Goal: Transaction & Acquisition: Purchase product/service

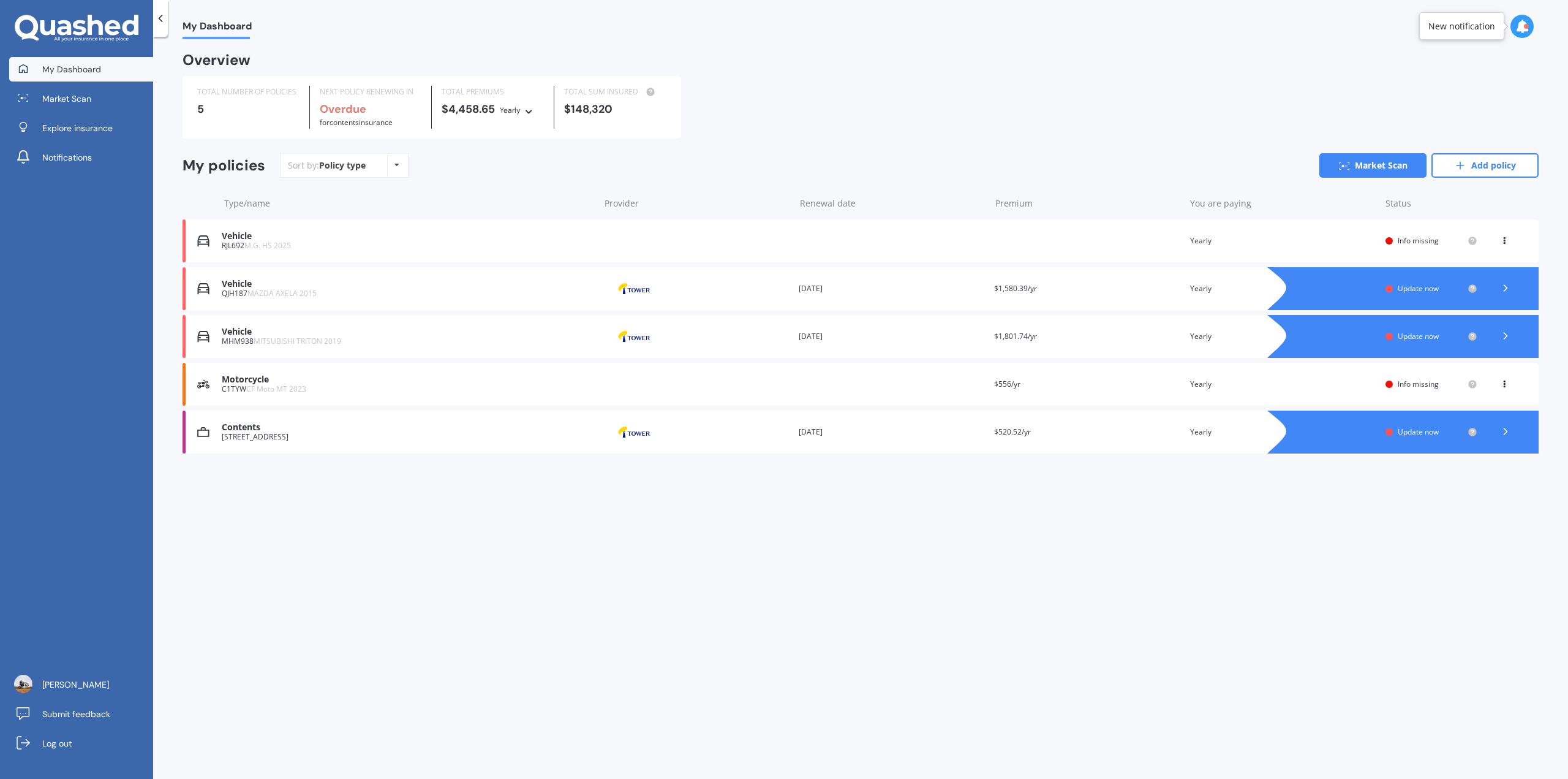
click at [250, 245] on span "M.G. HS 2025" at bounding box center [267, 245] width 46 height 11
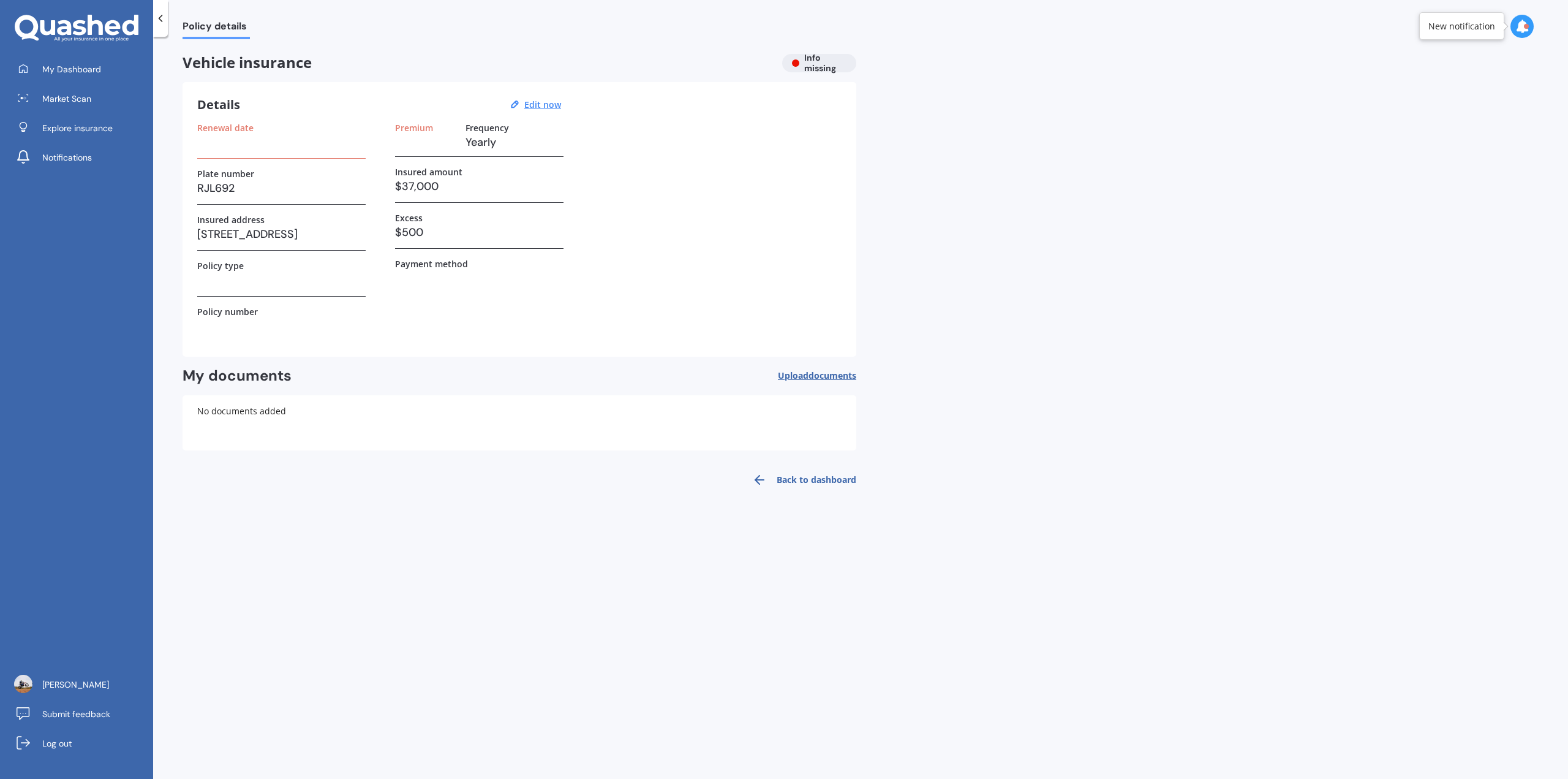
click at [211, 198] on div "Plate number RJL692" at bounding box center [281, 186] width 168 height 36
click at [214, 192] on h3 "RJL692" at bounding box center [281, 188] width 168 height 18
click at [215, 190] on h3 "RJL692" at bounding box center [281, 188] width 168 height 18
drag, startPoint x: 221, startPoint y: 186, endPoint x: 241, endPoint y: 189, distance: 20.2
click at [241, 189] on h3 "RJL692" at bounding box center [281, 188] width 168 height 18
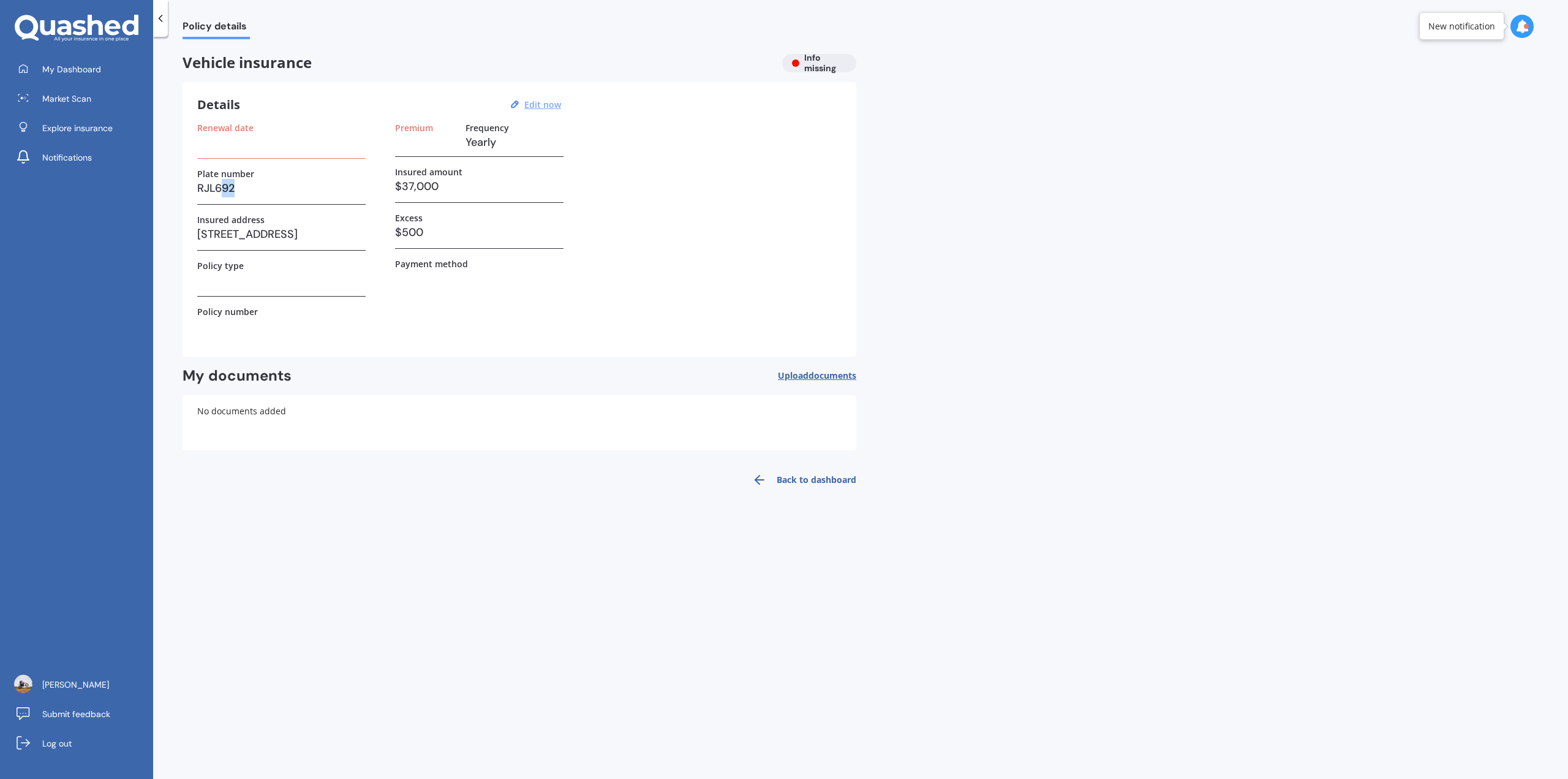
click at [539, 108] on u "Edit now" at bounding box center [542, 104] width 37 height 12
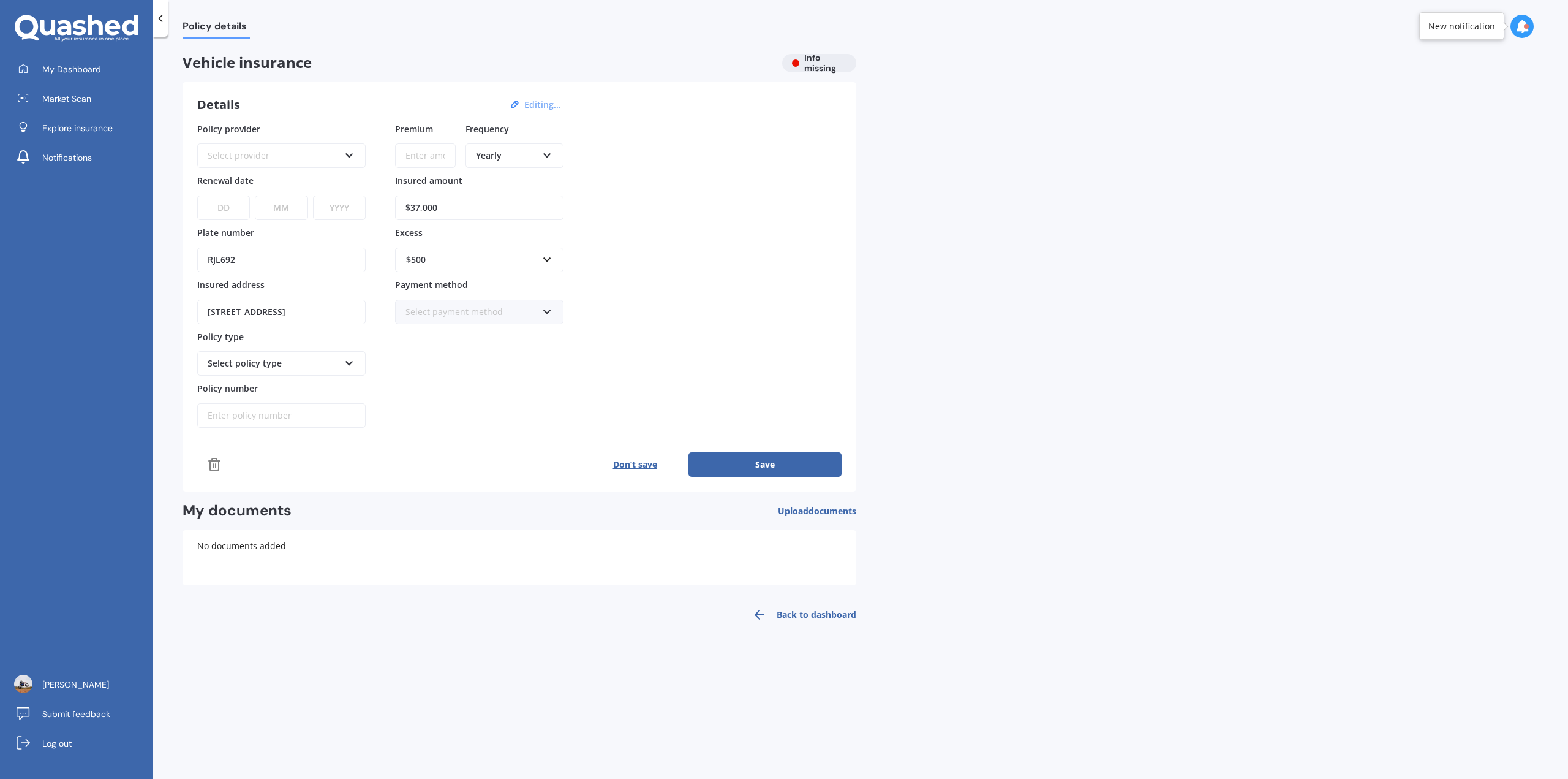
drag, startPoint x: 253, startPoint y: 263, endPoint x: 224, endPoint y: 263, distance: 29.0
click at [224, 263] on input "RJL692" at bounding box center [281, 260] width 168 height 25
type input "RJL686"
click at [498, 456] on div "Don’t save Save" at bounding box center [519, 464] width 644 height 25
click at [283, 372] on div "Select policy type" at bounding box center [281, 363] width 168 height 25
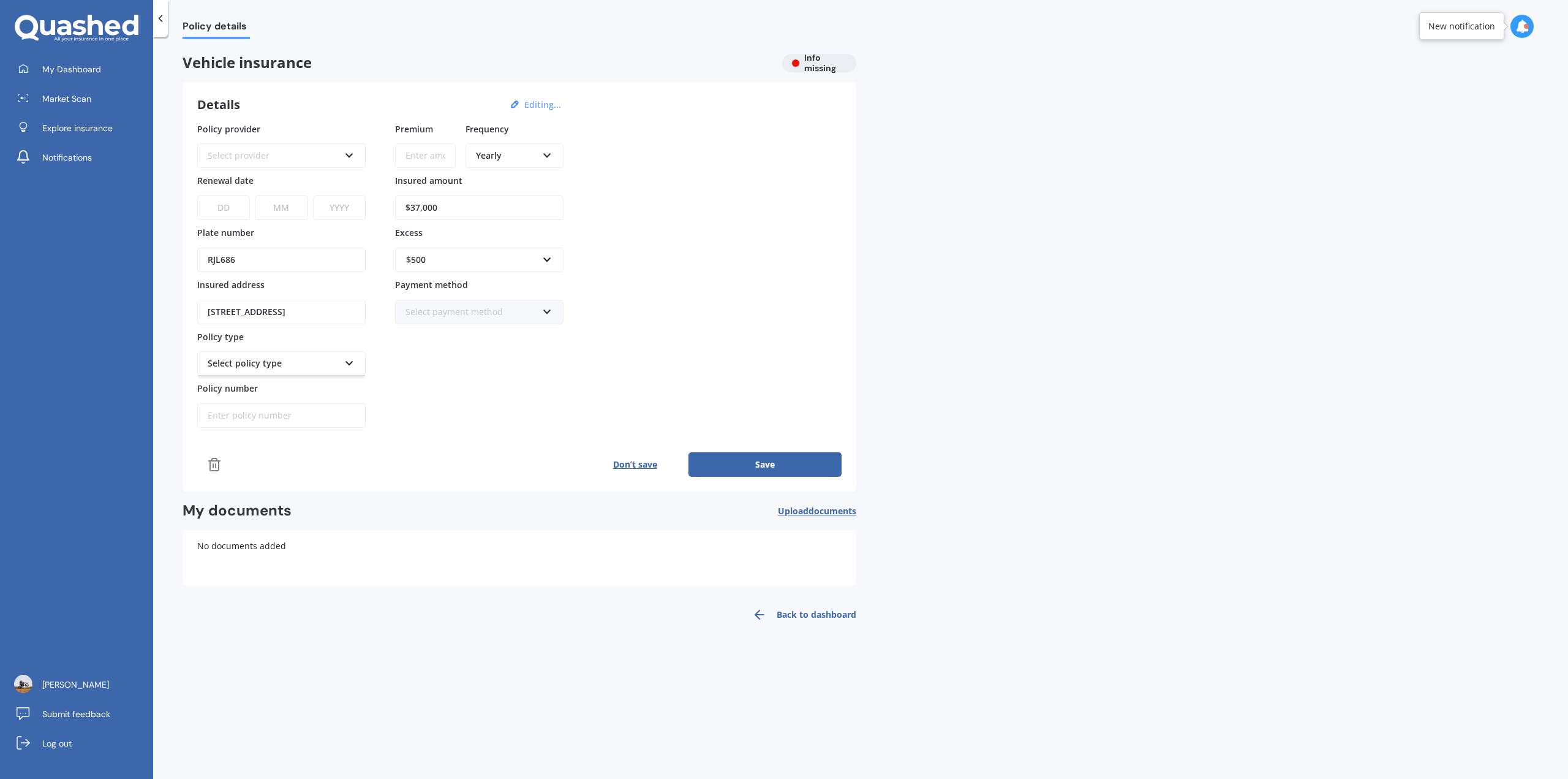
click at [303, 365] on div "Select policy type" at bounding box center [273, 363] width 132 height 13
click at [305, 365] on div "Select policy type" at bounding box center [273, 363] width 132 height 13
click at [330, 364] on div "Select policy type" at bounding box center [273, 363] width 132 height 13
click at [504, 163] on div "Yearly Yearly Six-Monthly Quarterly Monthly Fortnightly Weekly" at bounding box center [514, 156] width 98 height 25
click at [511, 253] on div "Monthly" at bounding box center [514, 245] width 96 height 22
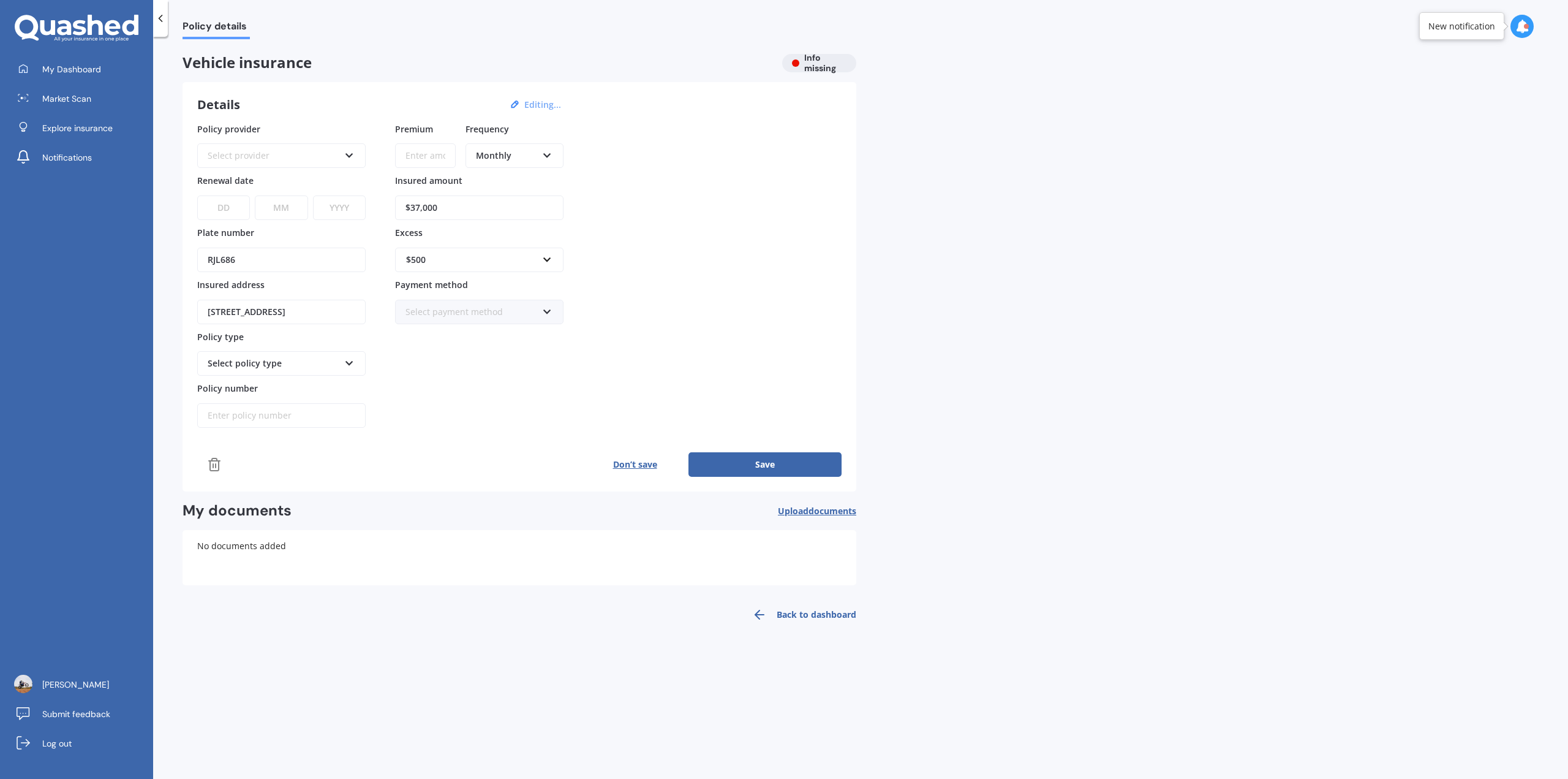
click at [665, 270] on div "Policy provider Select provider AA AMI AMP ANZ ASB [PERSON_NAME] Ando Assurant …" at bounding box center [519, 275] width 644 height 305
click at [771, 463] on button "Save" at bounding box center [765, 464] width 153 height 25
click at [305, 163] on div "Select provider AA AMI AMP ANZ ASB Aioi Nissay Dowa Ando Assurant Autosure BNZ …" at bounding box center [281, 156] width 168 height 25
click at [508, 377] on div "Premium Frequency Monthly Yearly Six-Monthly Quarterly Monthly Fortnightly Week…" at bounding box center [479, 275] width 168 height 305
click at [230, 206] on select "DD 01 02 03 04 05 06 07 08 09 10 11 12 13 14 15 16 17 18 19 20 21 22 23 24 25 2…" at bounding box center [222, 208] width 51 height 25
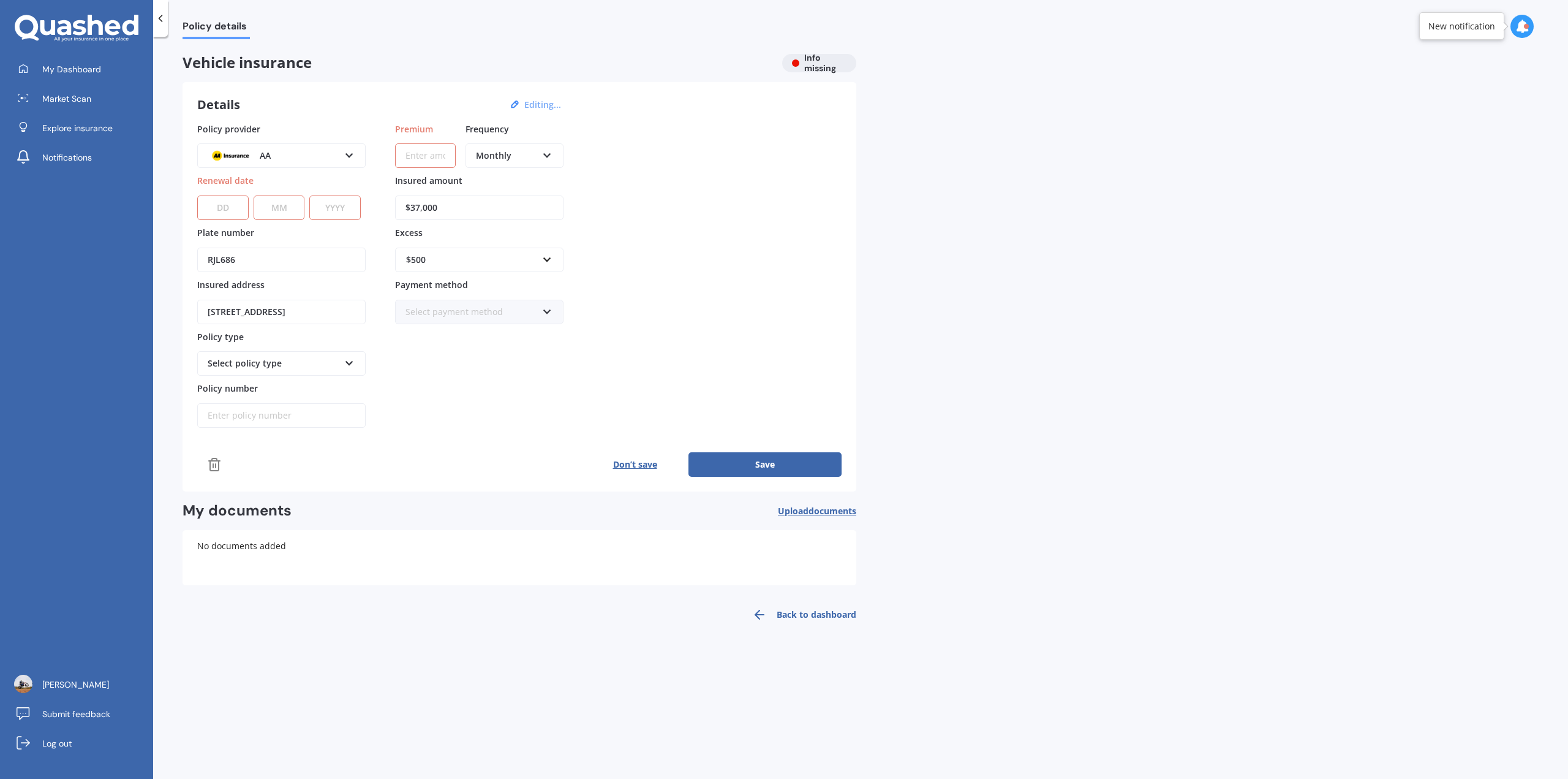
select select "08"
click at [197, 196] on select "DD 01 02 03 04 05 06 07 08 09 10 11 12 13 14 15 16 17 18 19 20 21 22 23 24 25 2…" at bounding box center [222, 208] width 51 height 25
click at [263, 212] on select "MM 01 02 03 04 05 06 07 08 09 10 11 12" at bounding box center [279, 208] width 51 height 25
select select "10"
click at [253, 196] on select "MM 01 02 03 04 05 06 07 08 09 10 11 12" at bounding box center [279, 208] width 51 height 25
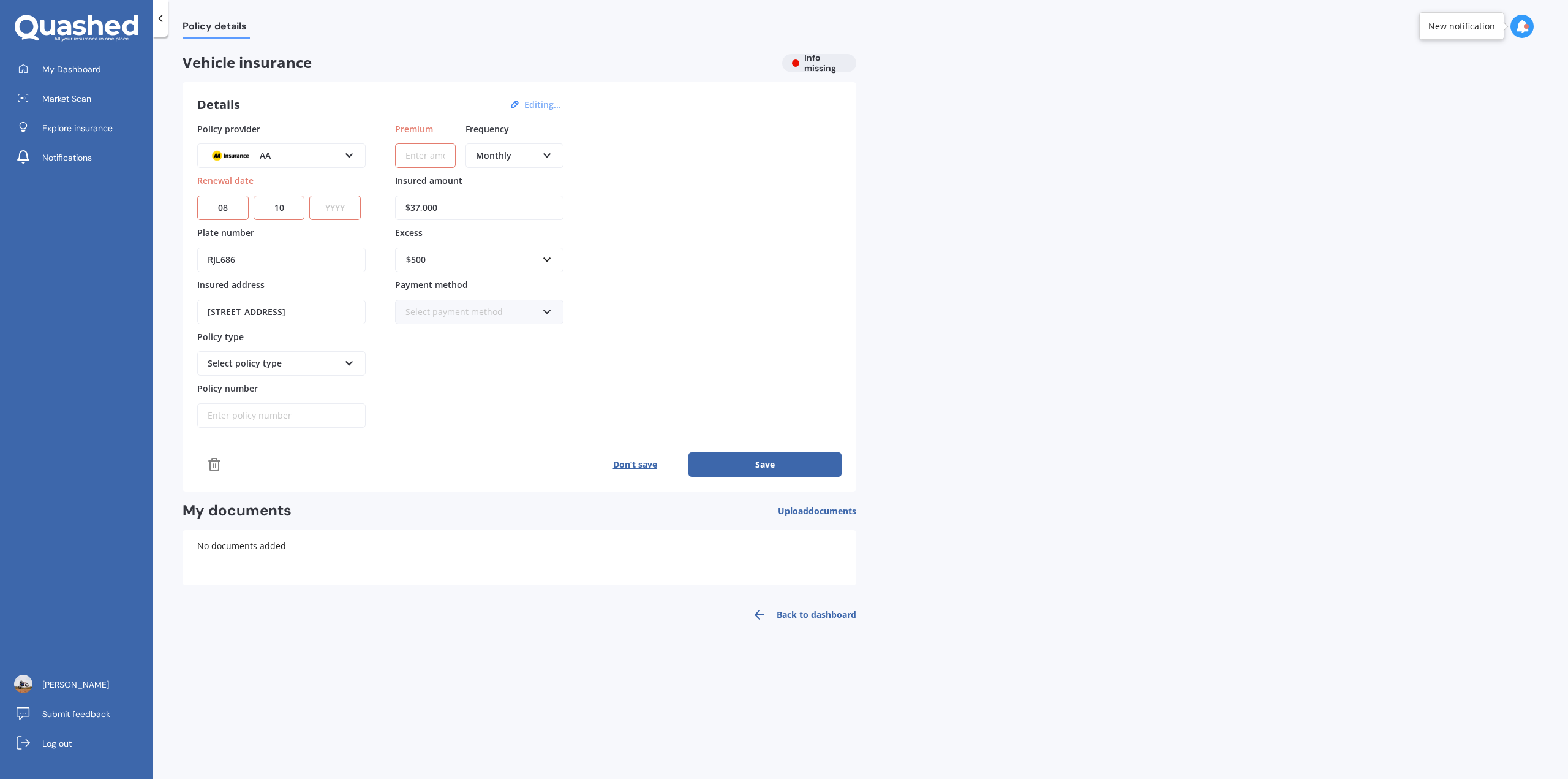
click at [338, 219] on select "YYYY 2027 2026 2025 2024 2023 2022 2021 2020 2019 2018 2017 2016 2015 2014 2013…" at bounding box center [335, 208] width 51 height 25
select select "2025"
click at [312, 196] on select "YYYY 2027 2026 2025 2024 2023 2022 2021 2020 2019 2018 2017 2016 2015 2014 2013…" at bounding box center [335, 208] width 51 height 25
click at [435, 160] on input "Premium" at bounding box center [426, 156] width 60 height 25
type input "$150.00"
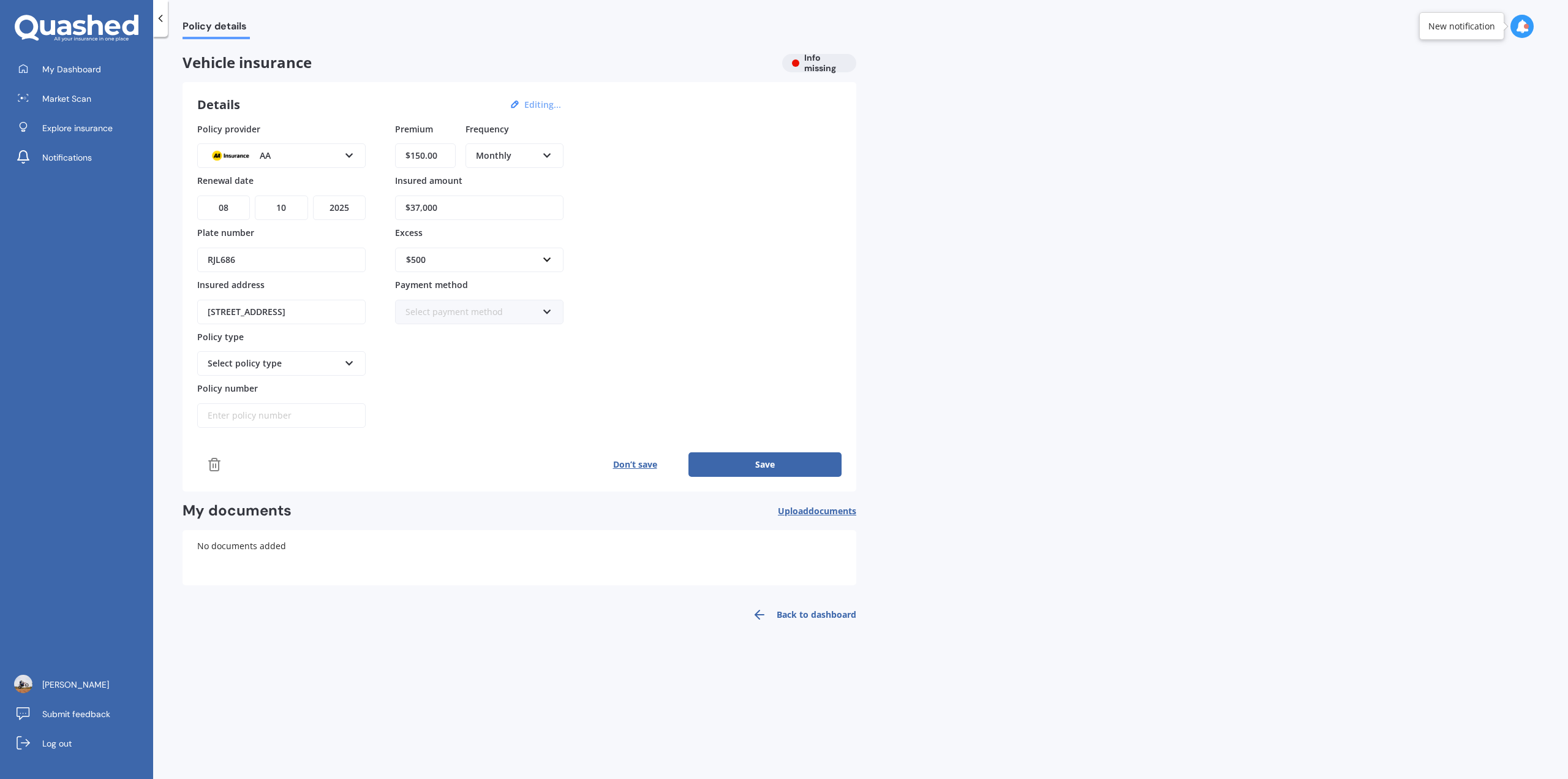
click at [639, 230] on div "Policy provider AA AA AMI AMP ANZ ASB Aioi Nissay Dowa Ando Assurant Autosure B…" at bounding box center [519, 275] width 644 height 305
click at [759, 467] on button "Save" at bounding box center [765, 464] width 153 height 25
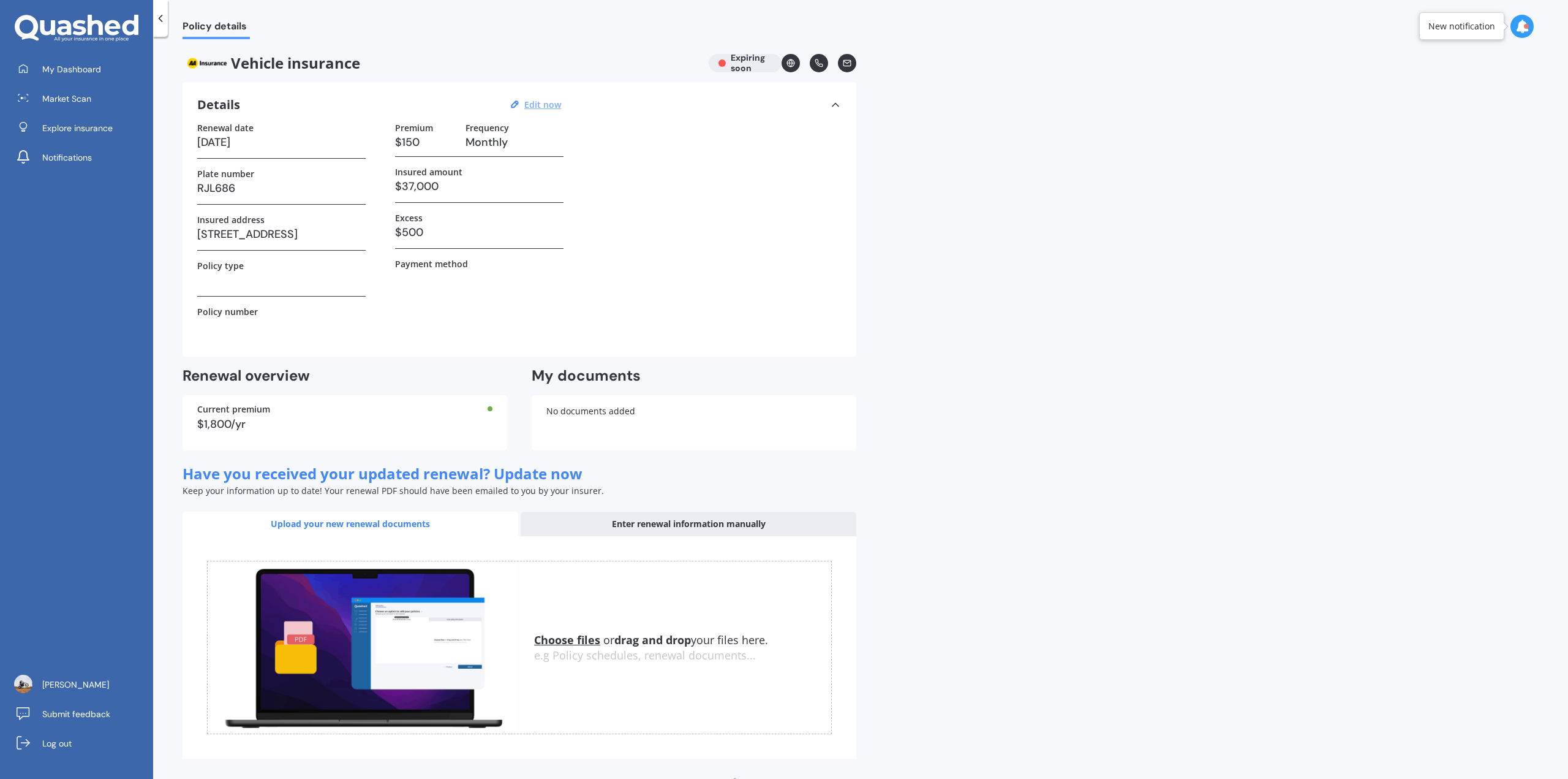
click at [333, 421] on div "$1,800/yr" at bounding box center [345, 424] width 295 height 11
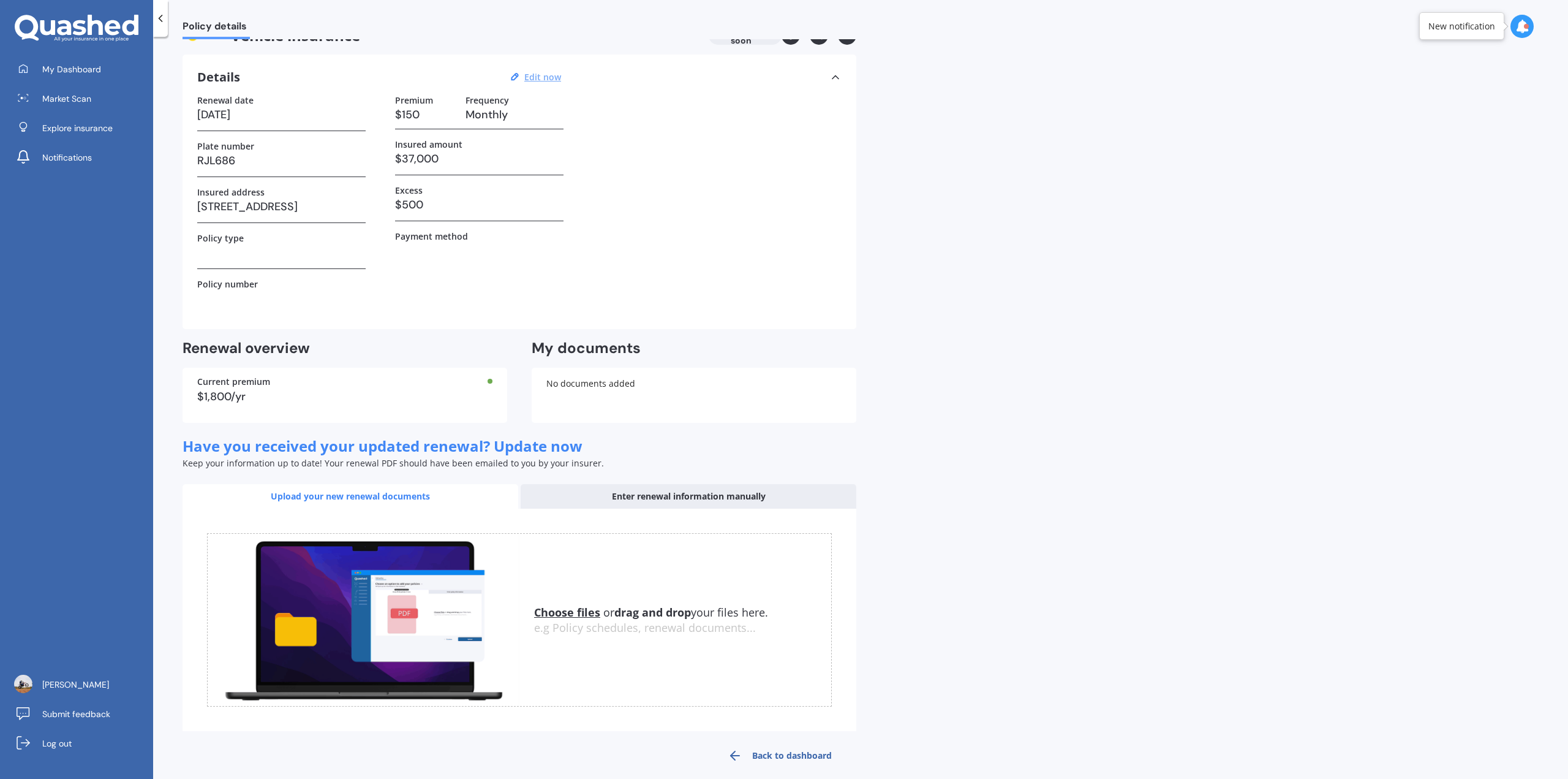
scroll to position [41, 0]
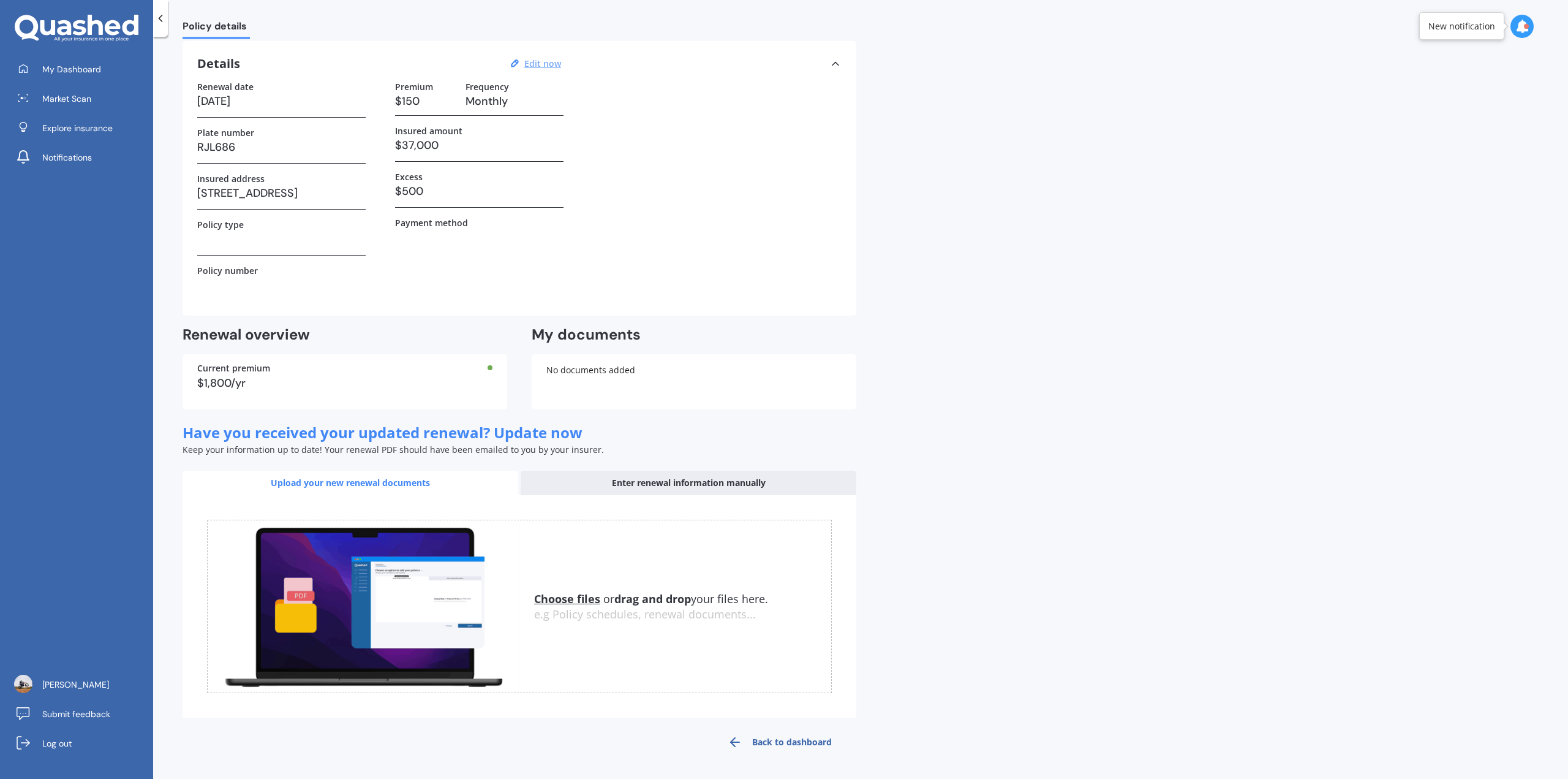
click at [795, 745] on link "Back to dashboard" at bounding box center [780, 742] width 153 height 30
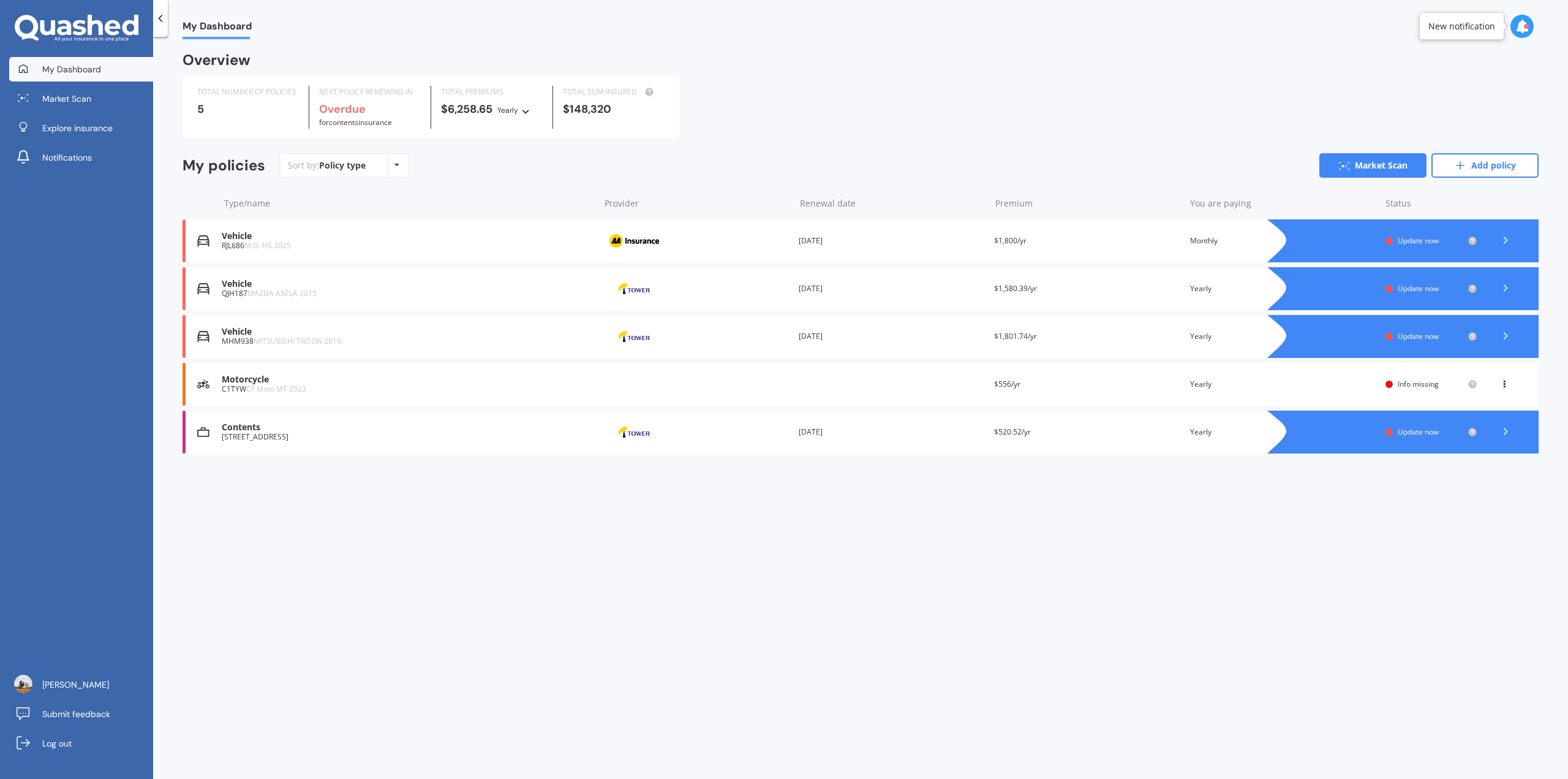
click at [1505, 241] on icon at bounding box center [1505, 240] width 12 height 12
click at [1379, 163] on link "Market Scan" at bounding box center [1372, 165] width 107 height 25
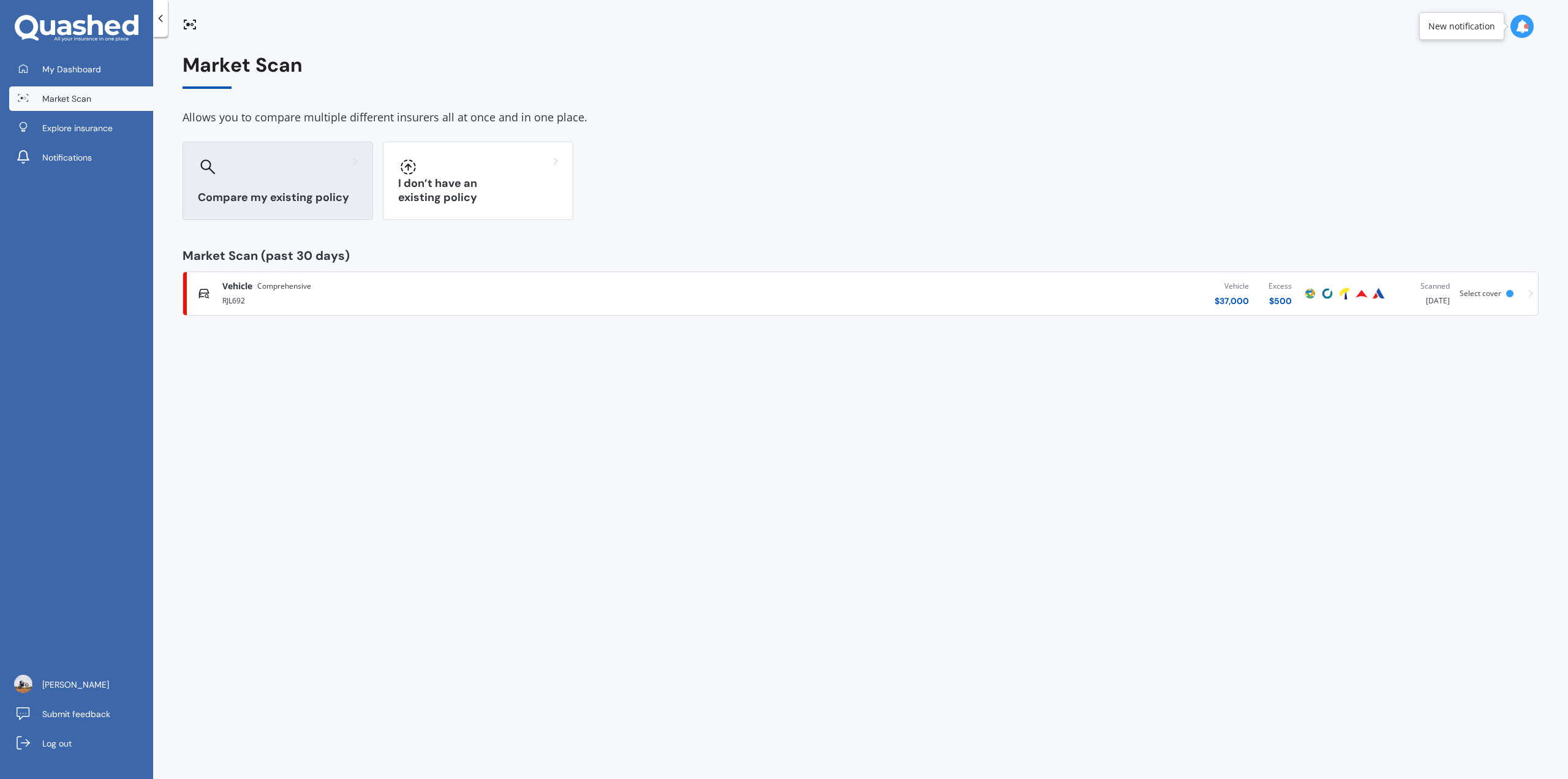
click at [261, 176] on div at bounding box center [277, 167] width 160 height 20
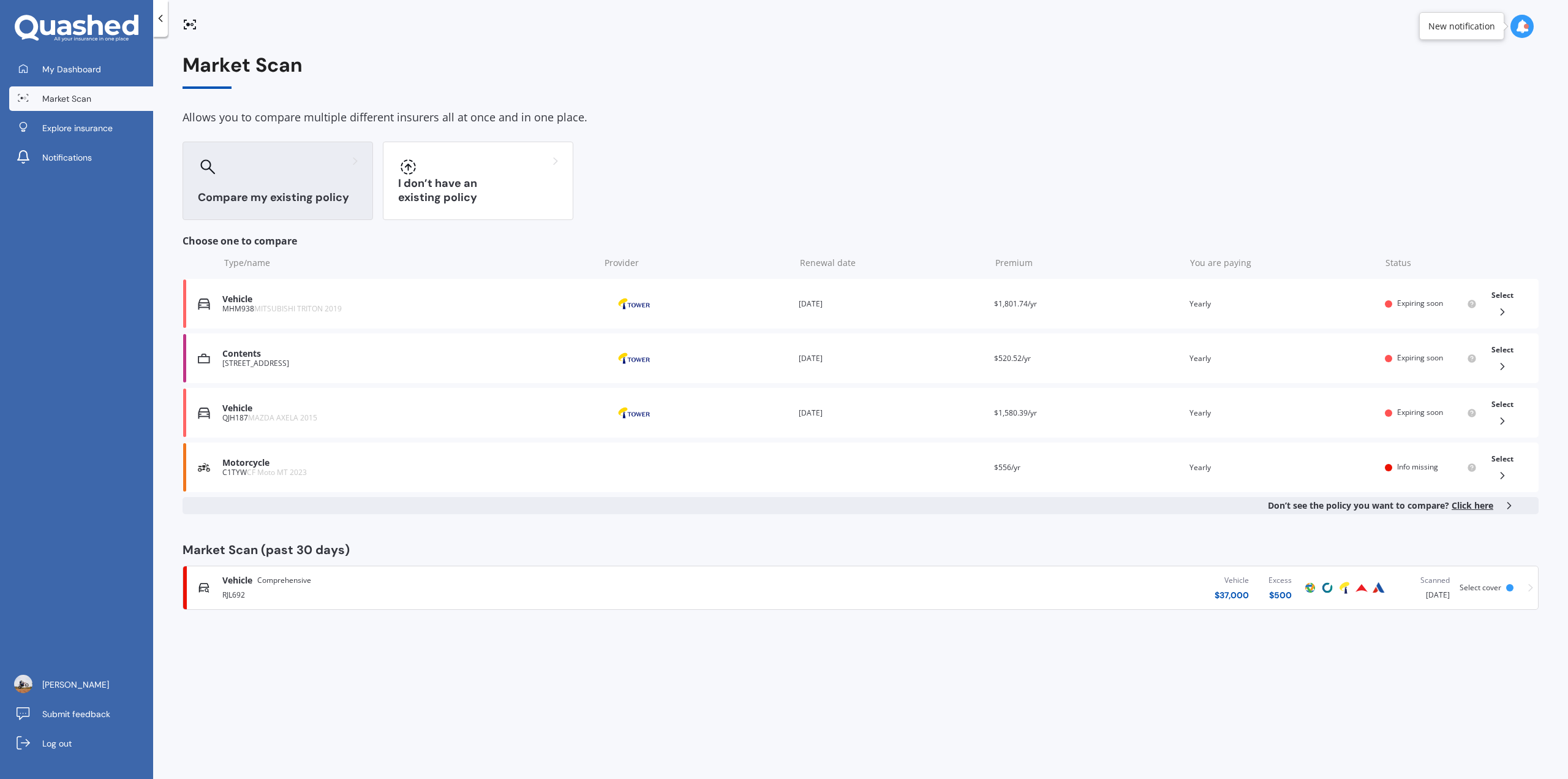
click at [246, 588] on div "RJL692" at bounding box center [486, 593] width 528 height 15
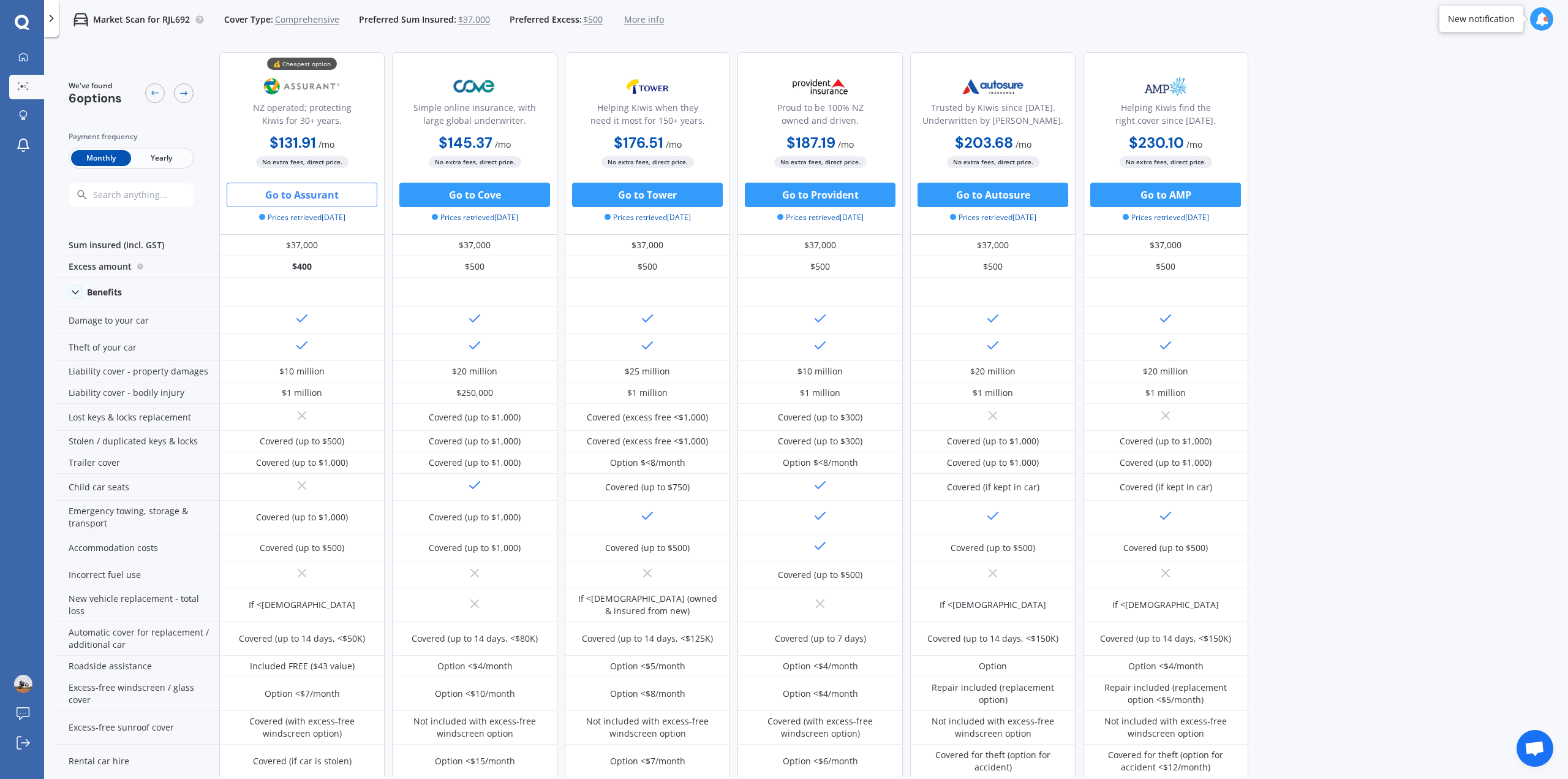
click at [316, 196] on button "Go to Assurant" at bounding box center [302, 194] width 151 height 25
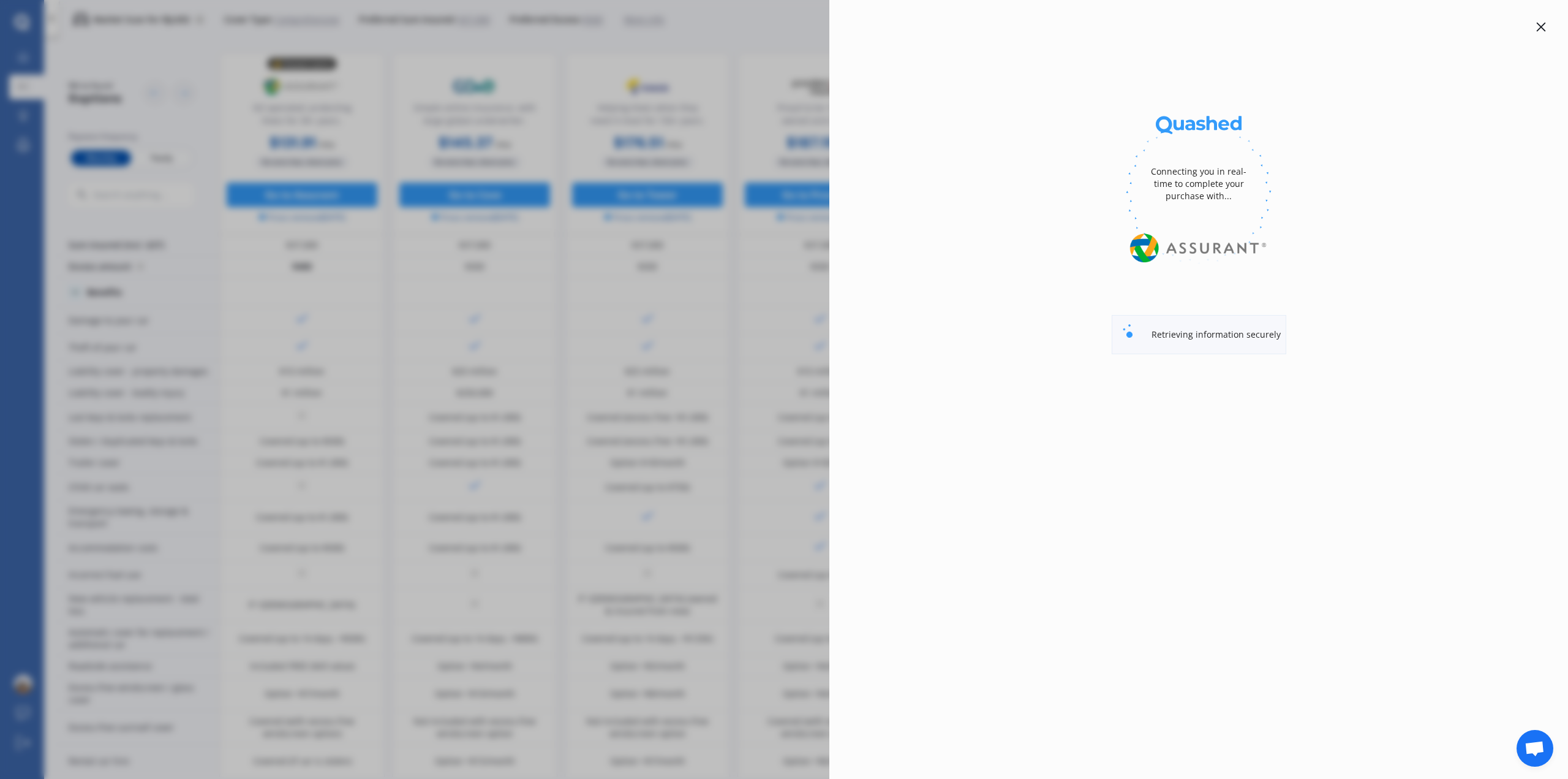
select select "Monthly"
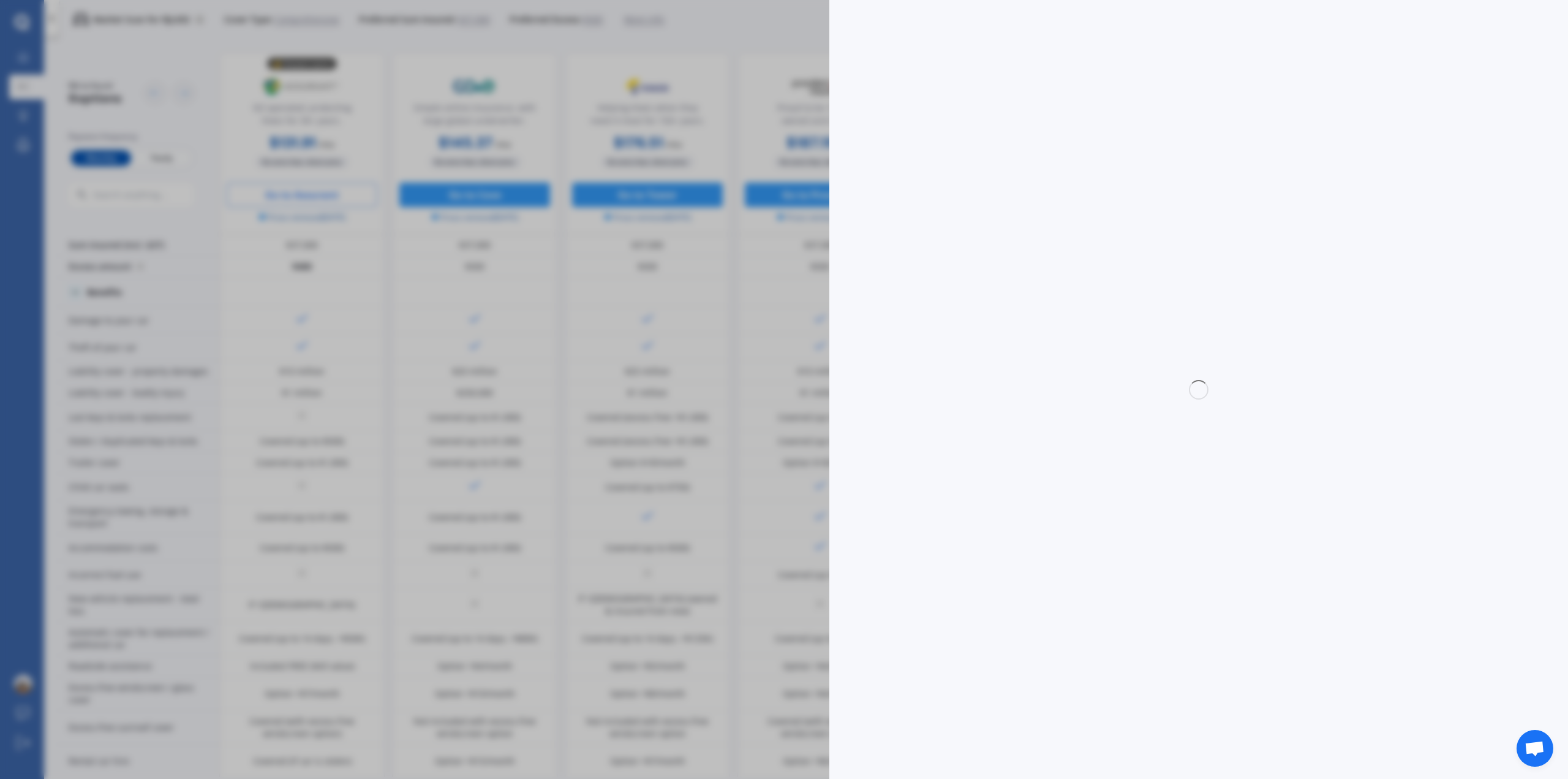
select select "full"
select select "0"
select select "North Shore"
select select "M.G."
select select "HS"
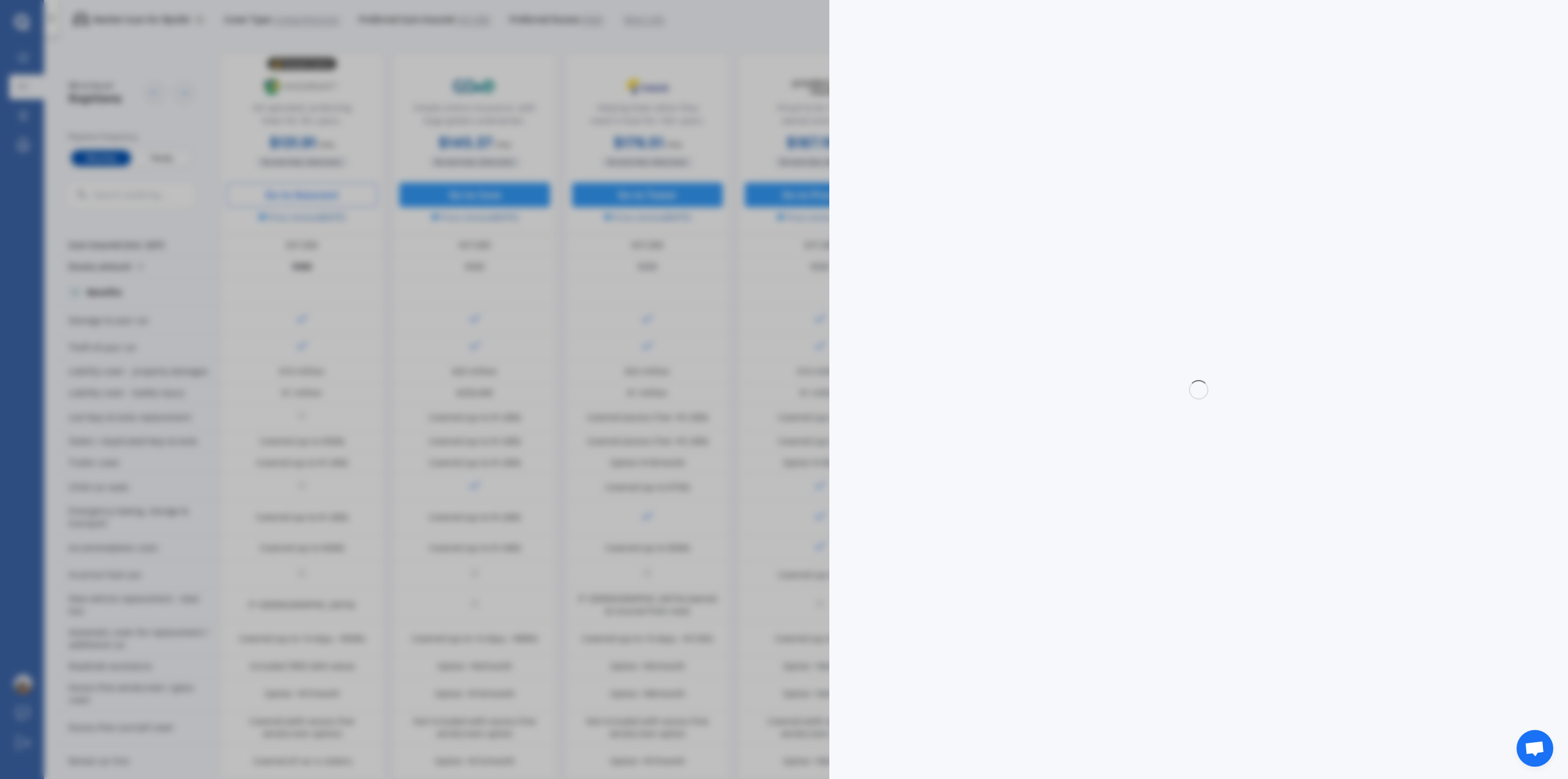
select select "ESSENCE PLUG-IN HYBRID"
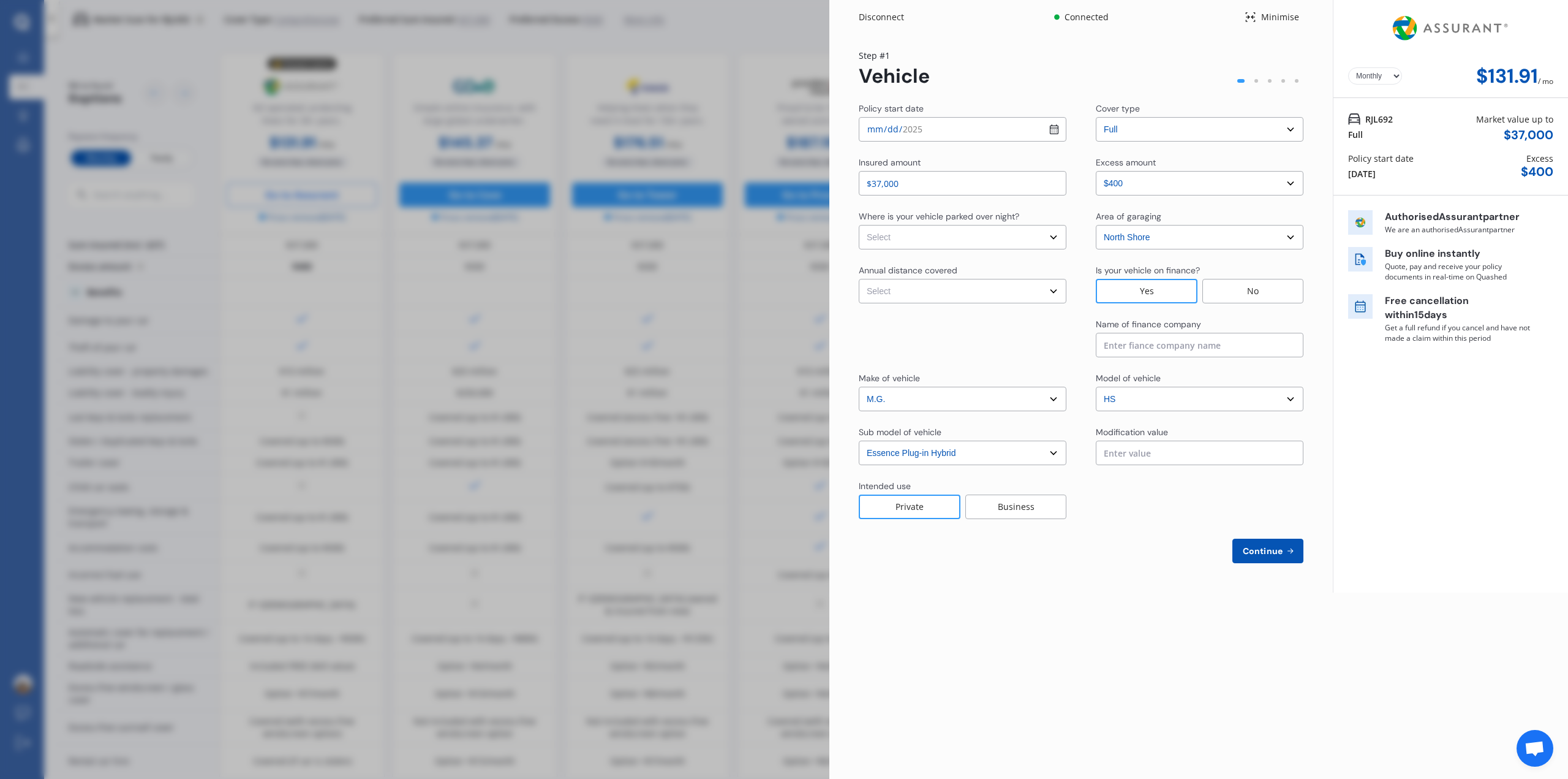
click at [1054, 129] on input "[DATE]" at bounding box center [962, 129] width 208 height 25
type input "[DATE]"
click at [1209, 187] on select "Select excess amount $400 $900 $1,400" at bounding box center [1199, 183] width 208 height 25
click at [1191, 191] on select "Select excess amount $400 $900 $1,400" at bounding box center [1199, 183] width 208 height 25
click at [998, 250] on div "Policy start date [DATE] Cover type Select cover type 3rd Party Full Insured am…" at bounding box center [1081, 332] width 445 height 461
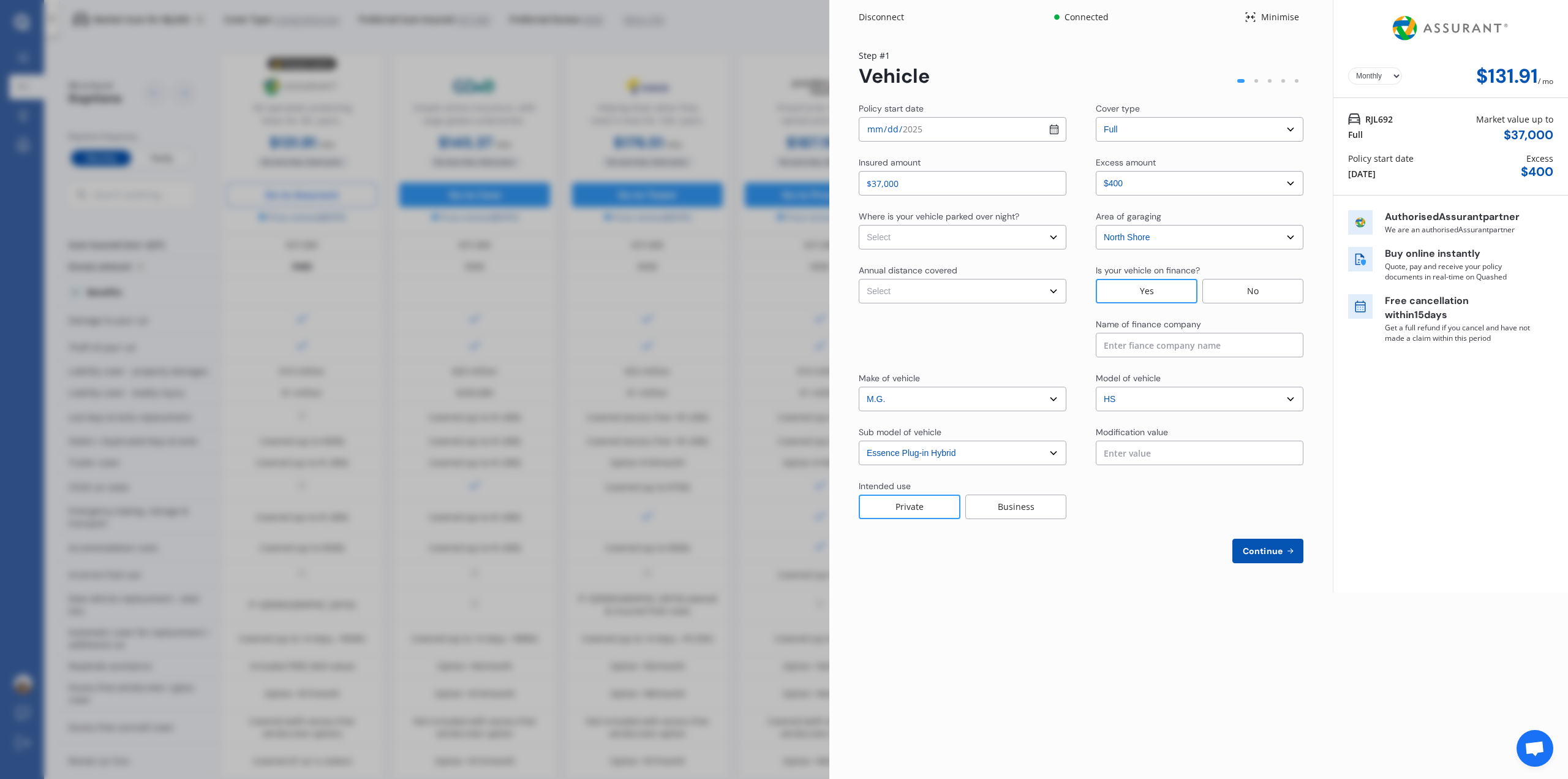
click at [976, 246] on select "Select In a garage On own property On street or road" at bounding box center [962, 237] width 208 height 25
select select "In a garage"
click at [859, 225] on select "Select In a garage On own property On street or road" at bounding box center [962, 237] width 208 height 25
click at [955, 292] on select "Select Low (less than 15,000km per year) Average (15,000-30,000km per year) Hig…" at bounding box center [962, 291] width 208 height 25
select select "15000"
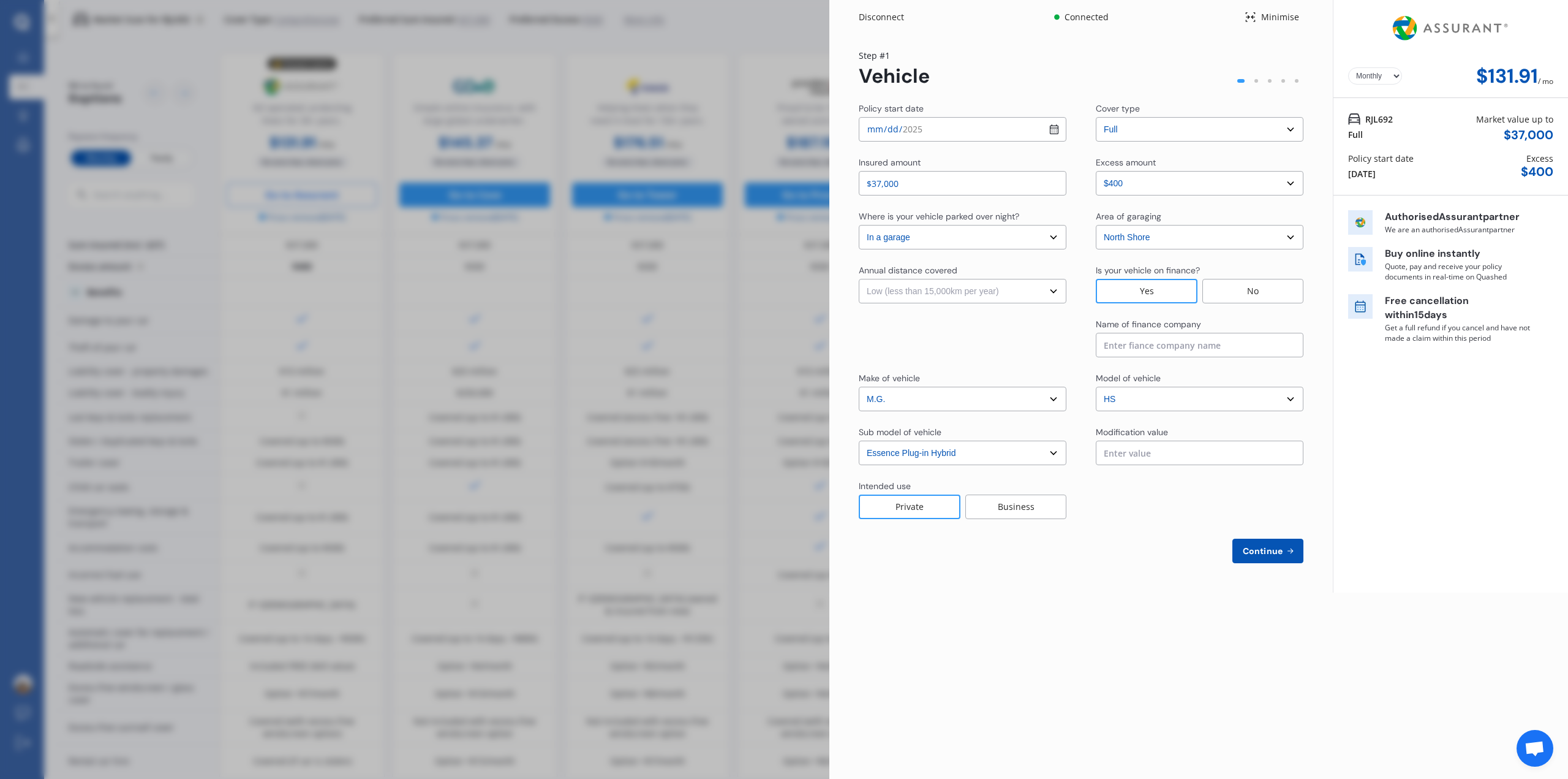
click at [859, 279] on select "Select Low (less than 15,000km per year) Average (15,000-30,000km per year) Hig…" at bounding box center [962, 291] width 208 height 25
click at [1169, 343] on input at bounding box center [1199, 345] width 208 height 25
type input "Heartland Bank"
click at [1156, 463] on input "text" at bounding box center [1199, 452] width 208 height 25
type input "$0.00"
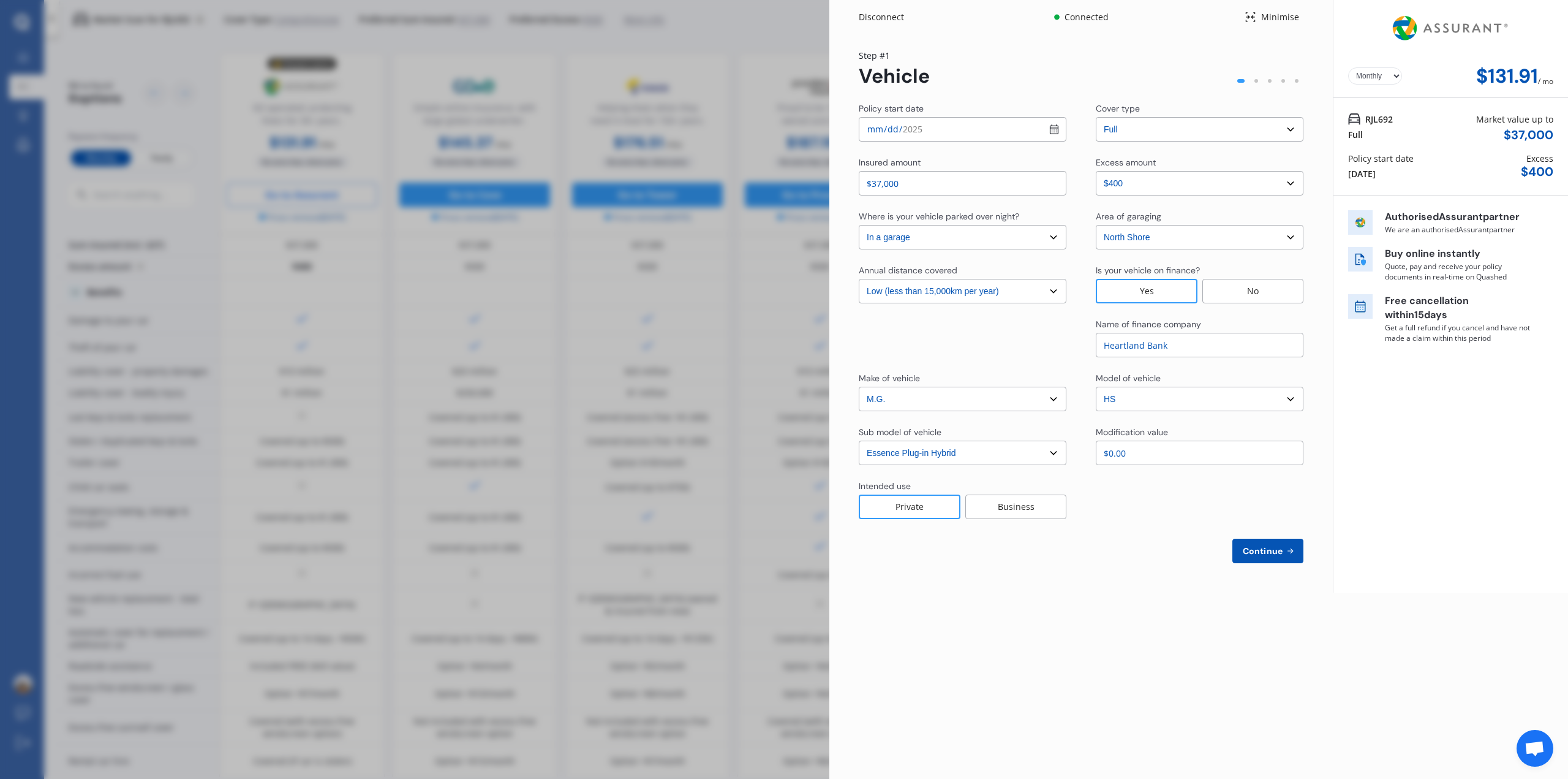
click at [1097, 562] on div "Continue" at bounding box center [1081, 550] width 445 height 25
click at [1152, 457] on input "$0.00" at bounding box center [1199, 452] width 208 height 25
click at [1267, 550] on span "Continue" at bounding box center [1263, 551] width 45 height 10
select select "Mr"
select select "08"
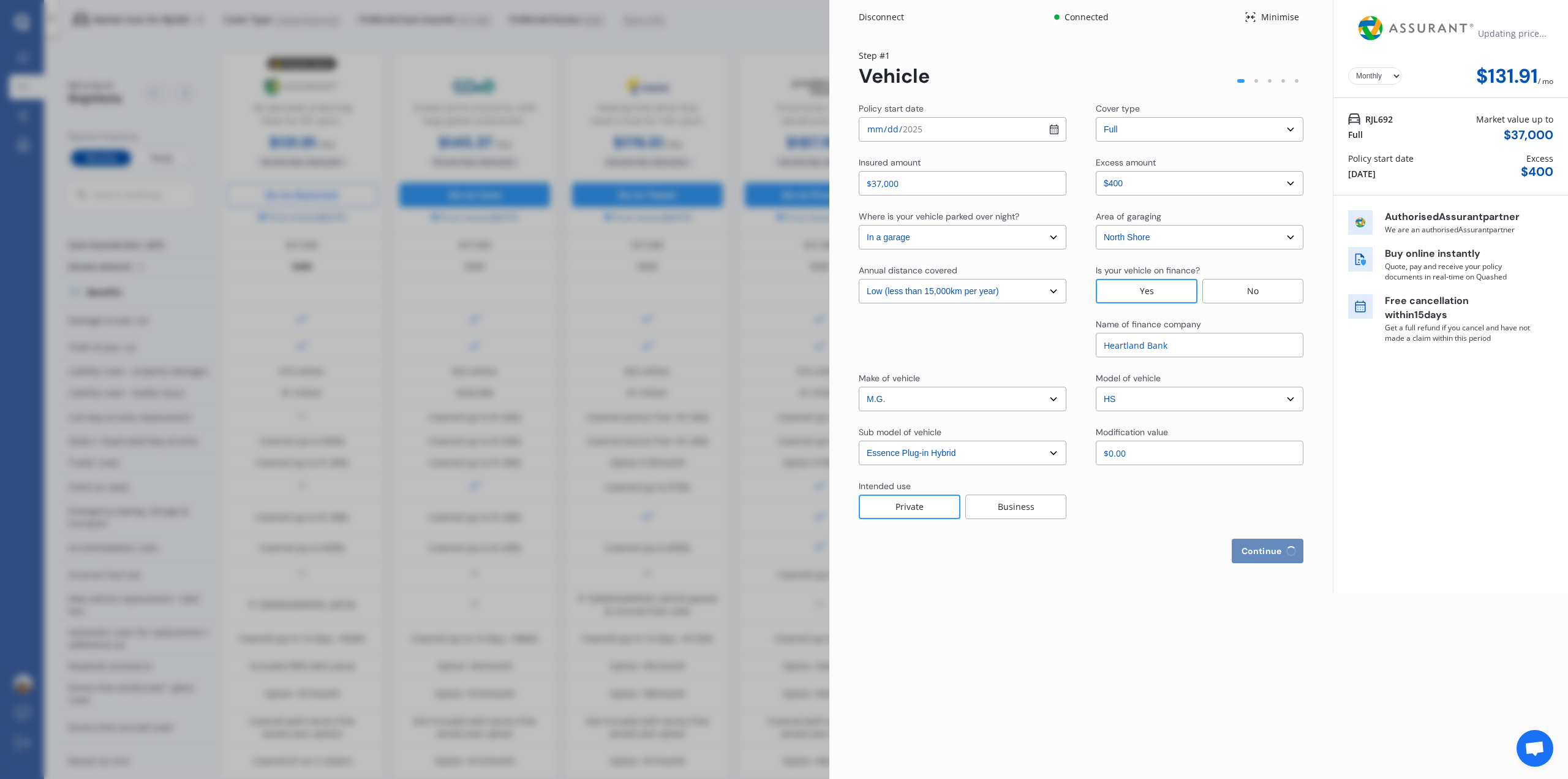
select select "12"
select select "1989"
select select "full"
select select "more than 4 years"
select select "[GEOGRAPHIC_DATA]"
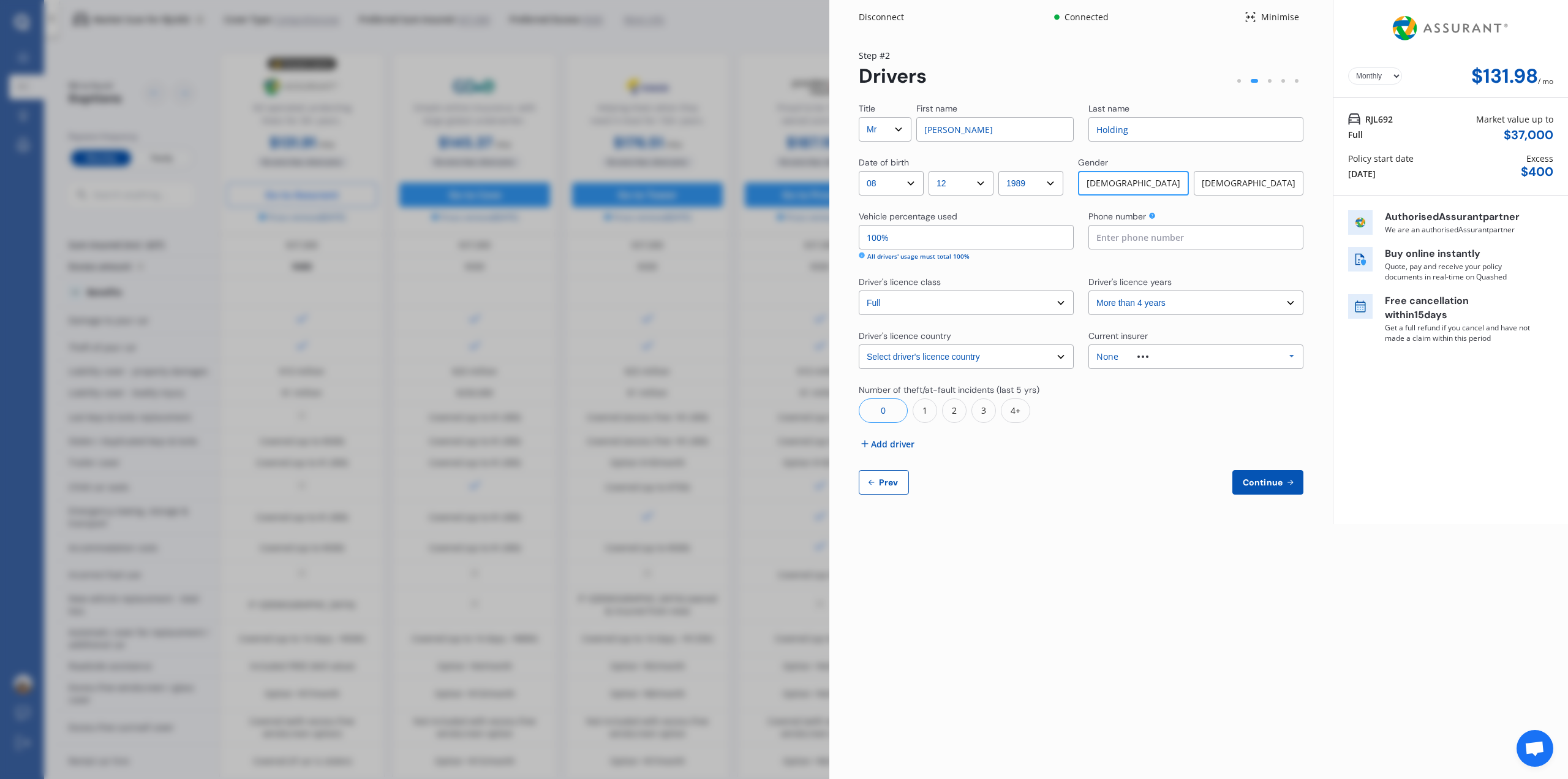
click at [1116, 241] on input at bounding box center [1196, 237] width 215 height 25
type input "0273222146"
click at [1124, 308] on select "Select driver's licence years Less than 1 year 1-2 years 2-4 years More than 4 …" at bounding box center [1196, 303] width 215 height 25
click at [1140, 362] on div "None Allianz AAI AMI IAG - NZI/State [PERSON_NAME] Vero Unknown Other Insurer N…" at bounding box center [1196, 356] width 215 height 25
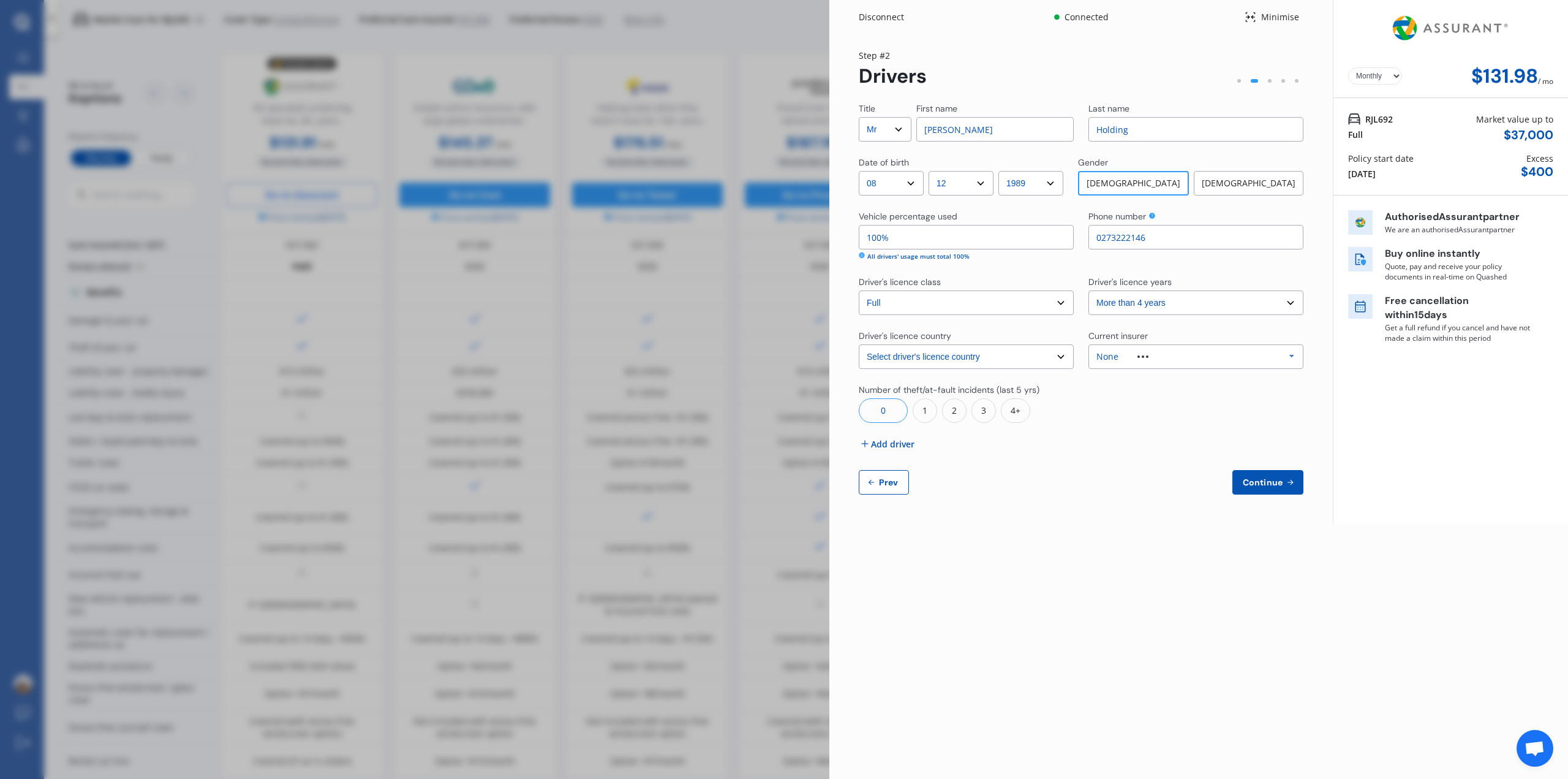
scroll to position [34, 0]
click at [1154, 535] on div "None" at bounding box center [1195, 533] width 193 height 8
drag, startPoint x: 1153, startPoint y: 543, endPoint x: 1126, endPoint y: 487, distance: 62.2
click at [1153, 543] on div "Disconnect Connected Minimise Yearly Monthly $131.98 / mo Step # 2 Drivers Titl…" at bounding box center [1199, 389] width 739 height 779
click at [900, 445] on span "Add driver" at bounding box center [893, 444] width 44 height 13
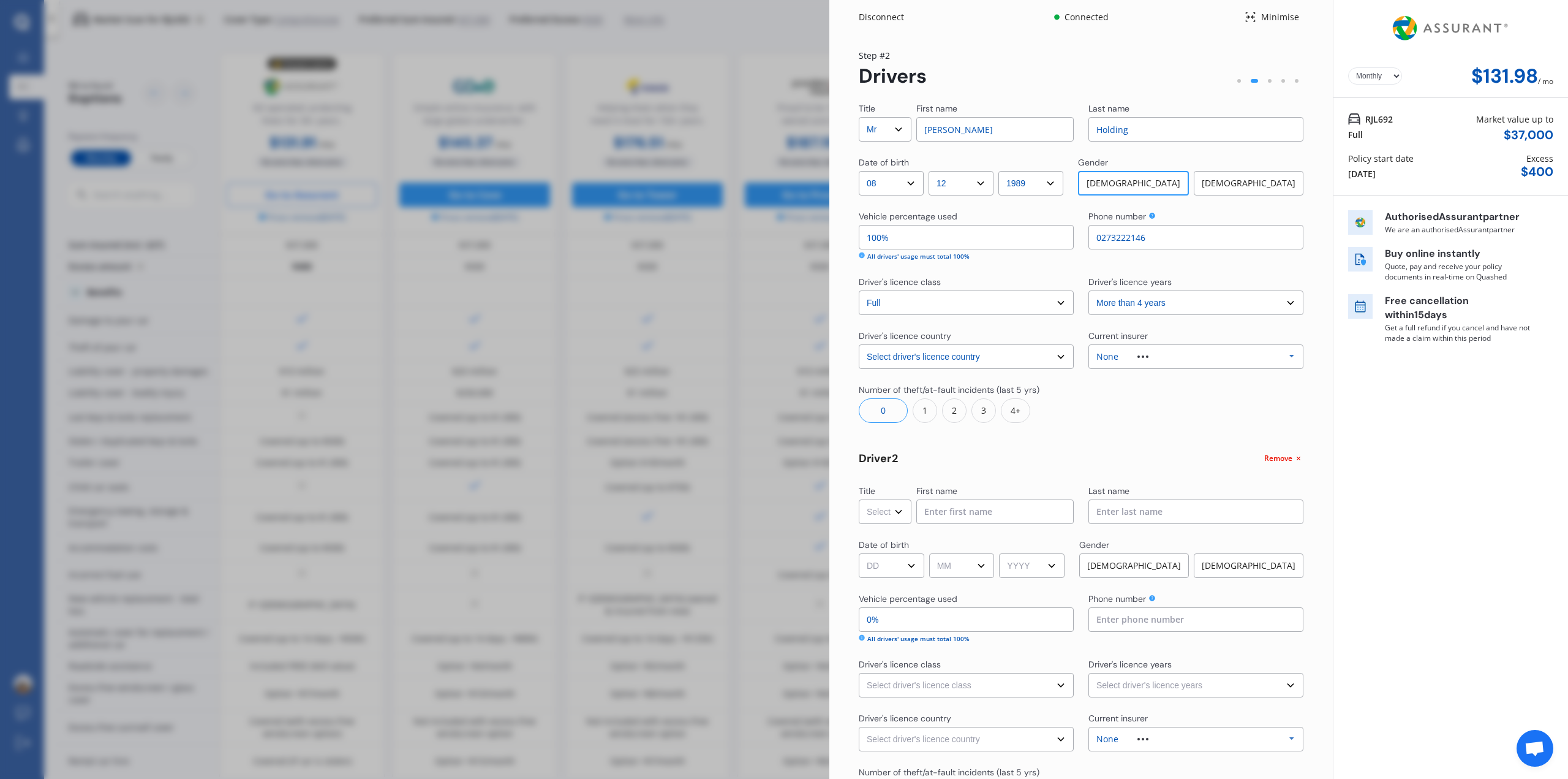
click at [874, 512] on select "Select Mr Mrs Miss Ms Dr" at bounding box center [885, 512] width 53 height 25
select select "Mrs"
click at [859, 500] on select "Select Mr Mrs Miss Ms Dr" at bounding box center [885, 512] width 53 height 25
click at [953, 519] on input at bounding box center [995, 512] width 158 height 25
type input "[PERSON_NAME]"
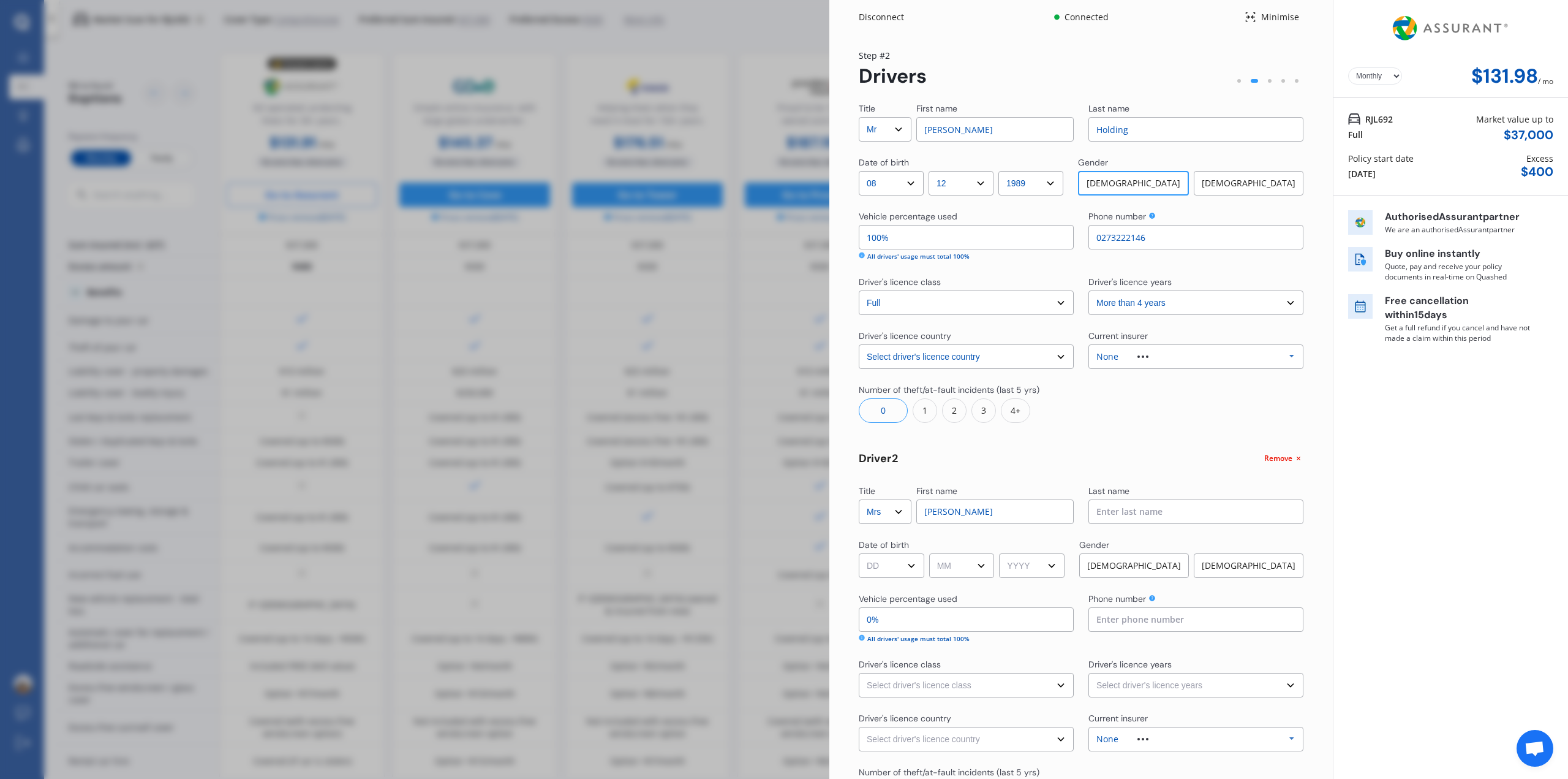
click at [1133, 507] on input at bounding box center [1196, 512] width 215 height 25
type input "Holding"
click at [884, 579] on div "Title Select Mr Mrs Miss Ms Dr First name [PERSON_NAME] Last name Holding Date …" at bounding box center [1081, 489] width 445 height 775
click at [889, 565] on select "DD 01 02 03 04 05 06 07 08 09 10 11 12 13 14 15 16 17 18 19 20 21 22 23 24 25 2…" at bounding box center [891, 565] width 65 height 25
select select "17"
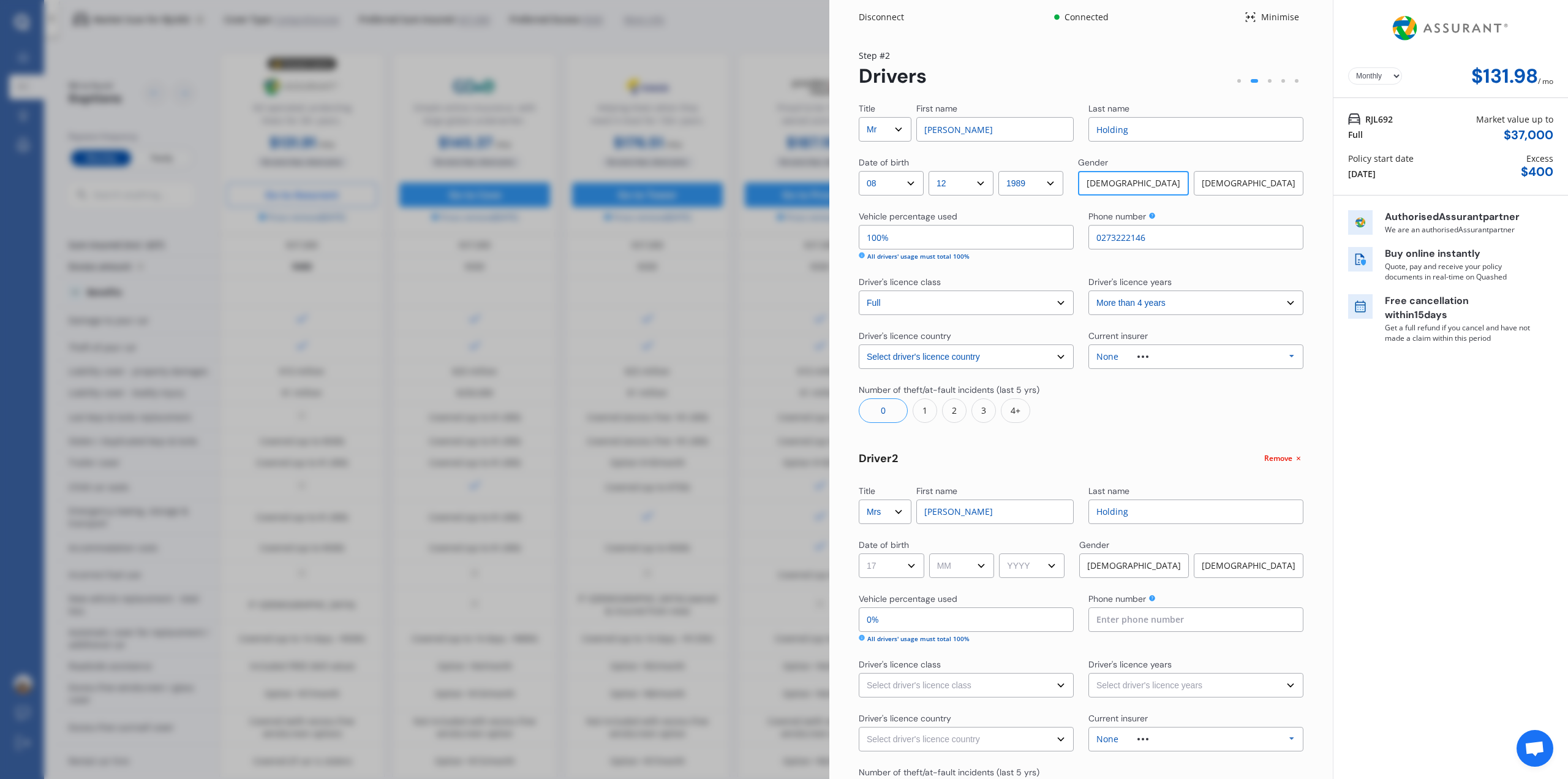
click at [859, 553] on select "DD 01 02 03 04 05 06 07 08 09 10 11 12 13 14 15 16 17 18 19 20 21 22 23 24 25 2…" at bounding box center [891, 565] width 65 height 25
click at [974, 566] on select "MM 01 02 03 04 05 06 07 08 09 10 11 12" at bounding box center [962, 565] width 65 height 25
select select "06"
click at [931, 553] on select "MM 01 02 03 04 05 06 07 08 09 10 11 12" at bounding box center [962, 565] width 65 height 25
click at [1022, 584] on div "Title Select Mr Mrs Miss Ms Dr First name [PERSON_NAME] Last name Holding Date …" at bounding box center [1081, 489] width 445 height 775
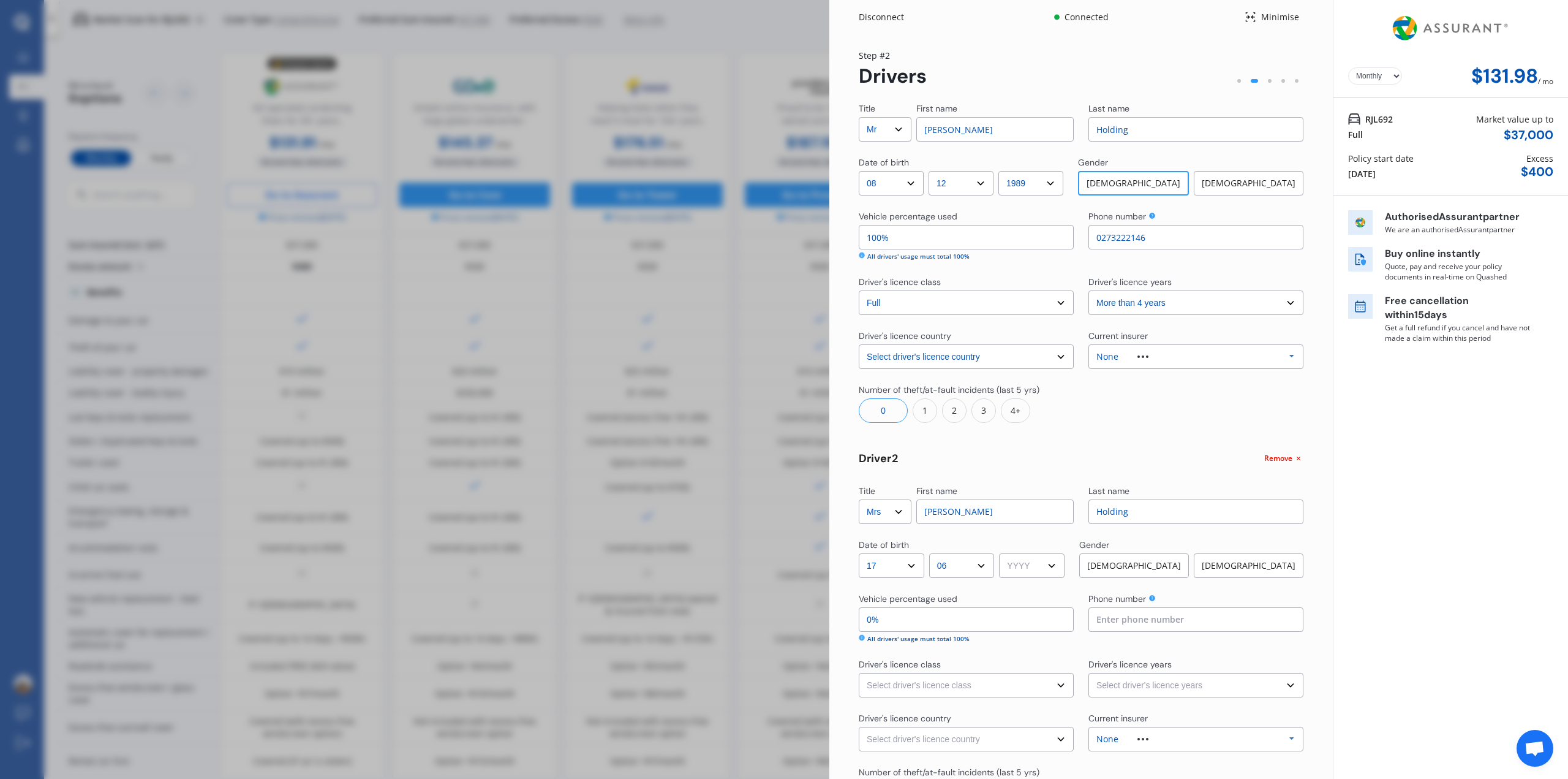
click at [1024, 569] on select "YYYY 2009 2008 2007 2006 2005 2004 2003 2002 2001 2000 1999 1998 1997 1996 1995…" at bounding box center [1031, 565] width 65 height 25
select select "1992"
click at [1003, 553] on select "YYYY 2009 2008 2007 2006 2005 2004 2003 2002 2001 2000 1999 1998 1997 1996 1995…" at bounding box center [1031, 565] width 65 height 25
click at [1227, 564] on div "[DEMOGRAPHIC_DATA]" at bounding box center [1249, 565] width 110 height 25
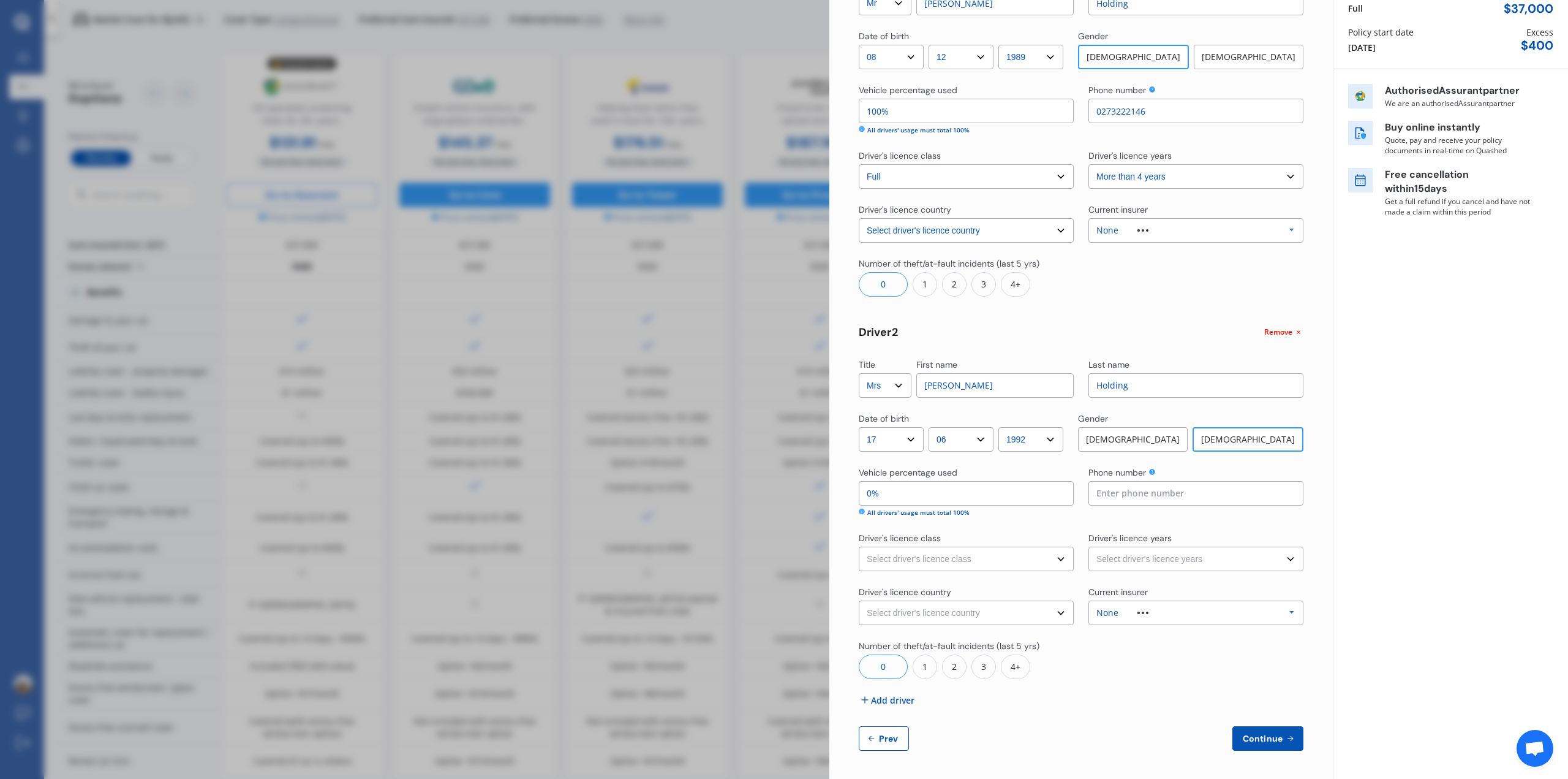
scroll to position [127, 0]
click at [935, 498] on input "0%" at bounding box center [967, 492] width 215 height 25
type input "99%"
type input "01%"
type input "90%"
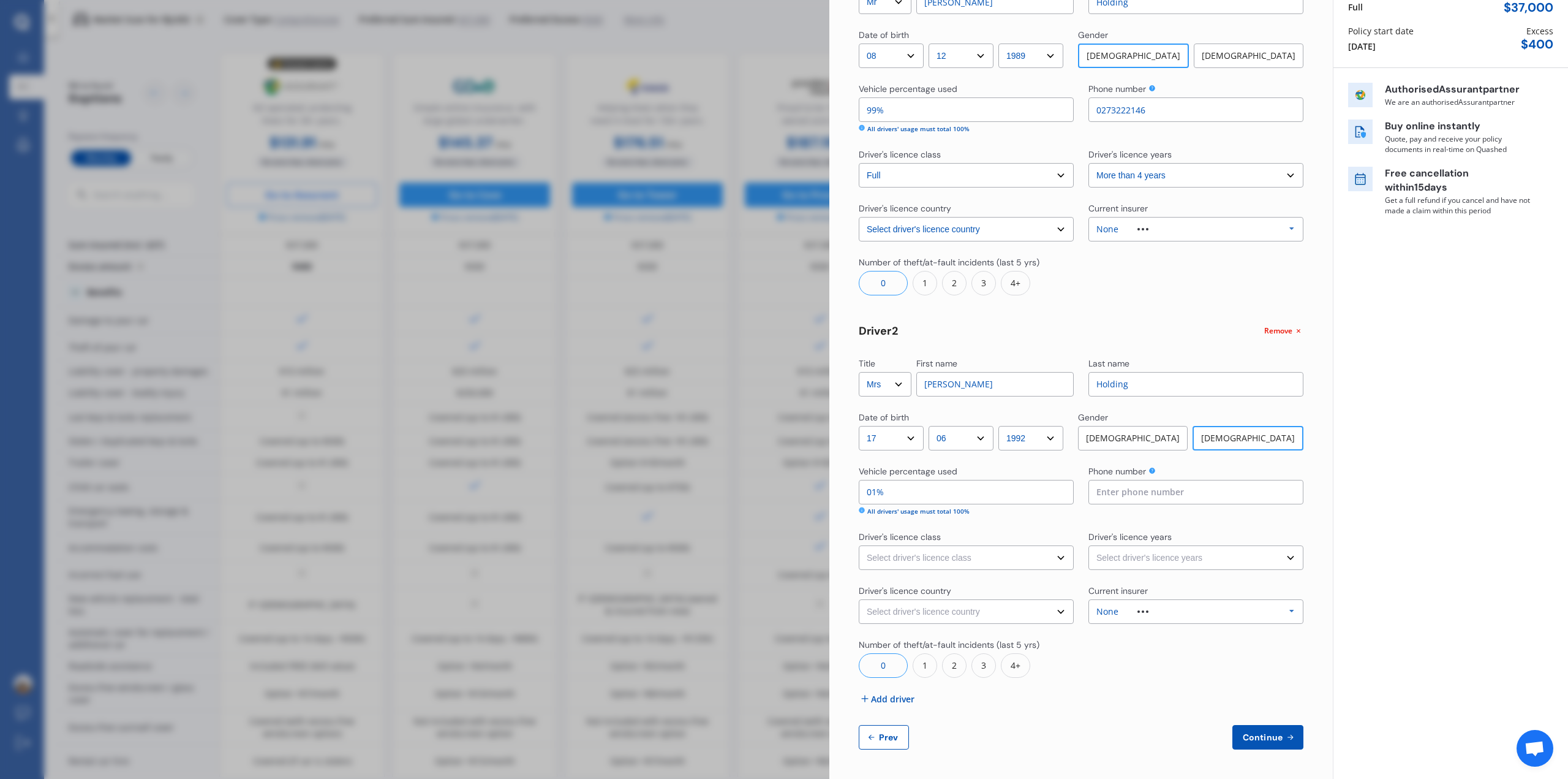
type input "010%"
type input "0%"
type input "0100%"
type input "90%"
type input "010%"
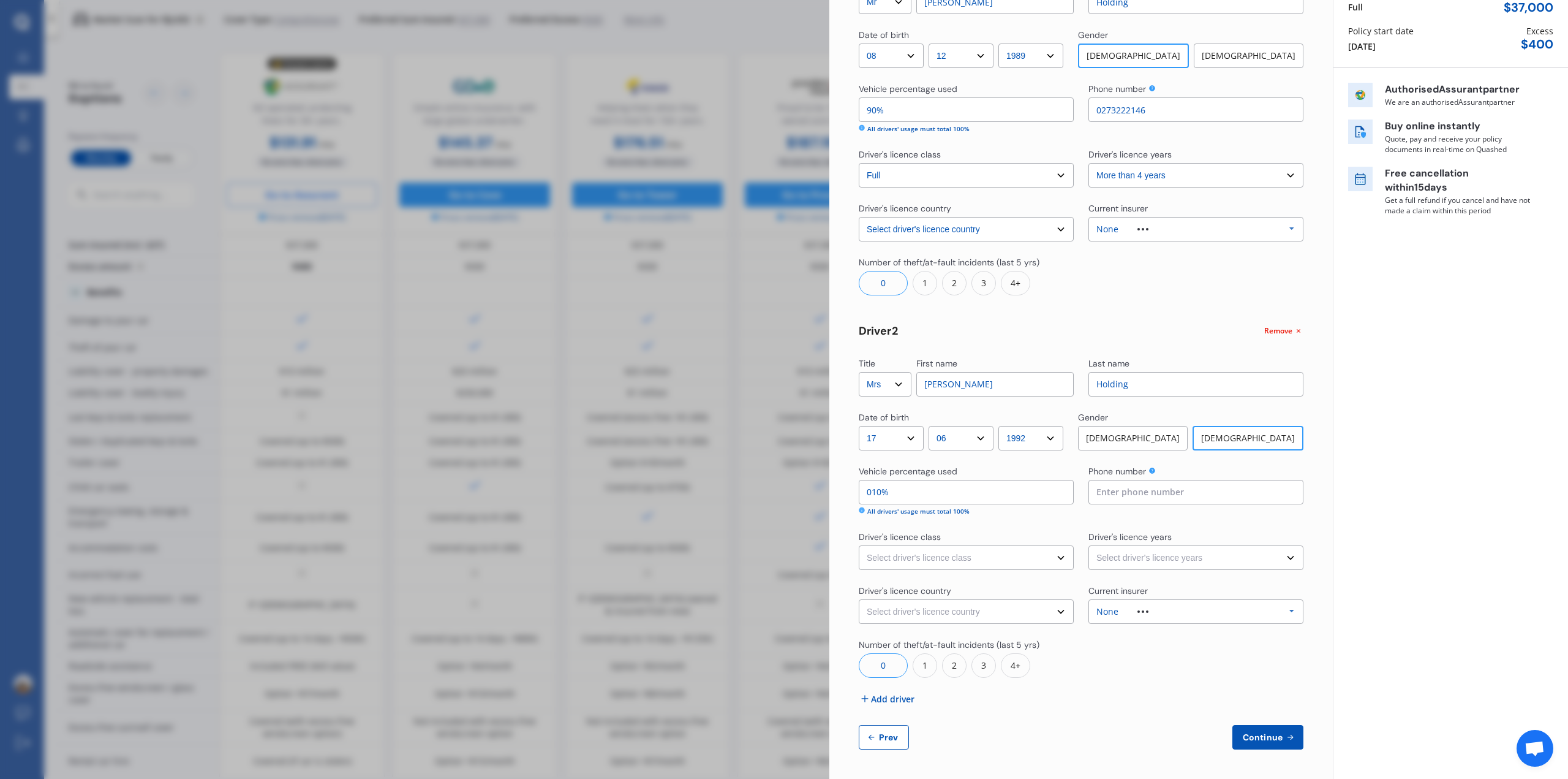
type input "99%"
type input "01%"
type input "100%"
type input "0%"
type input "92%"
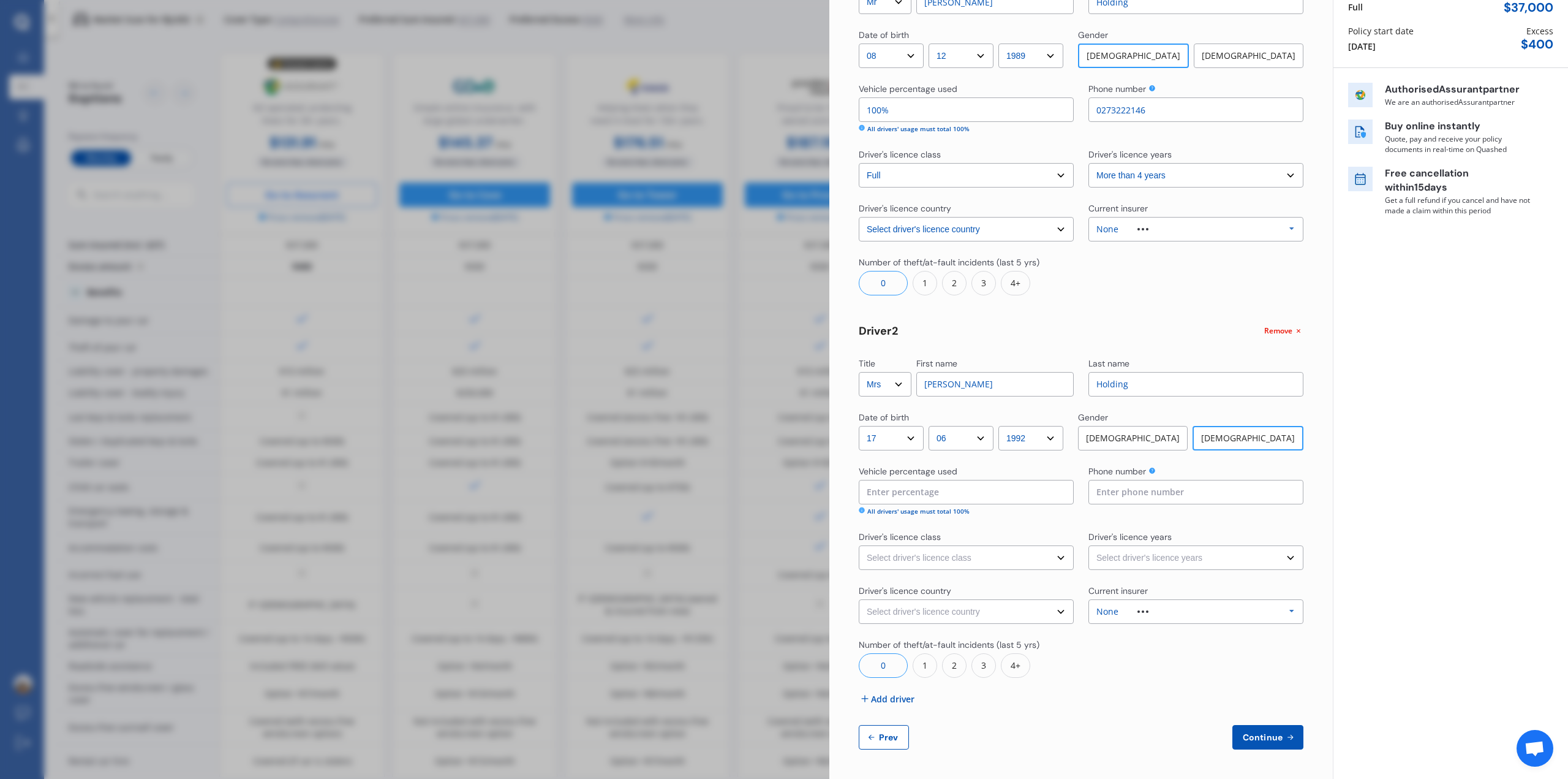
type input "8%"
type input "20%"
type input "80%"
click at [1144, 490] on input at bounding box center [1196, 492] width 215 height 25
click at [1150, 469] on icon at bounding box center [1152, 470] width 7 height 7
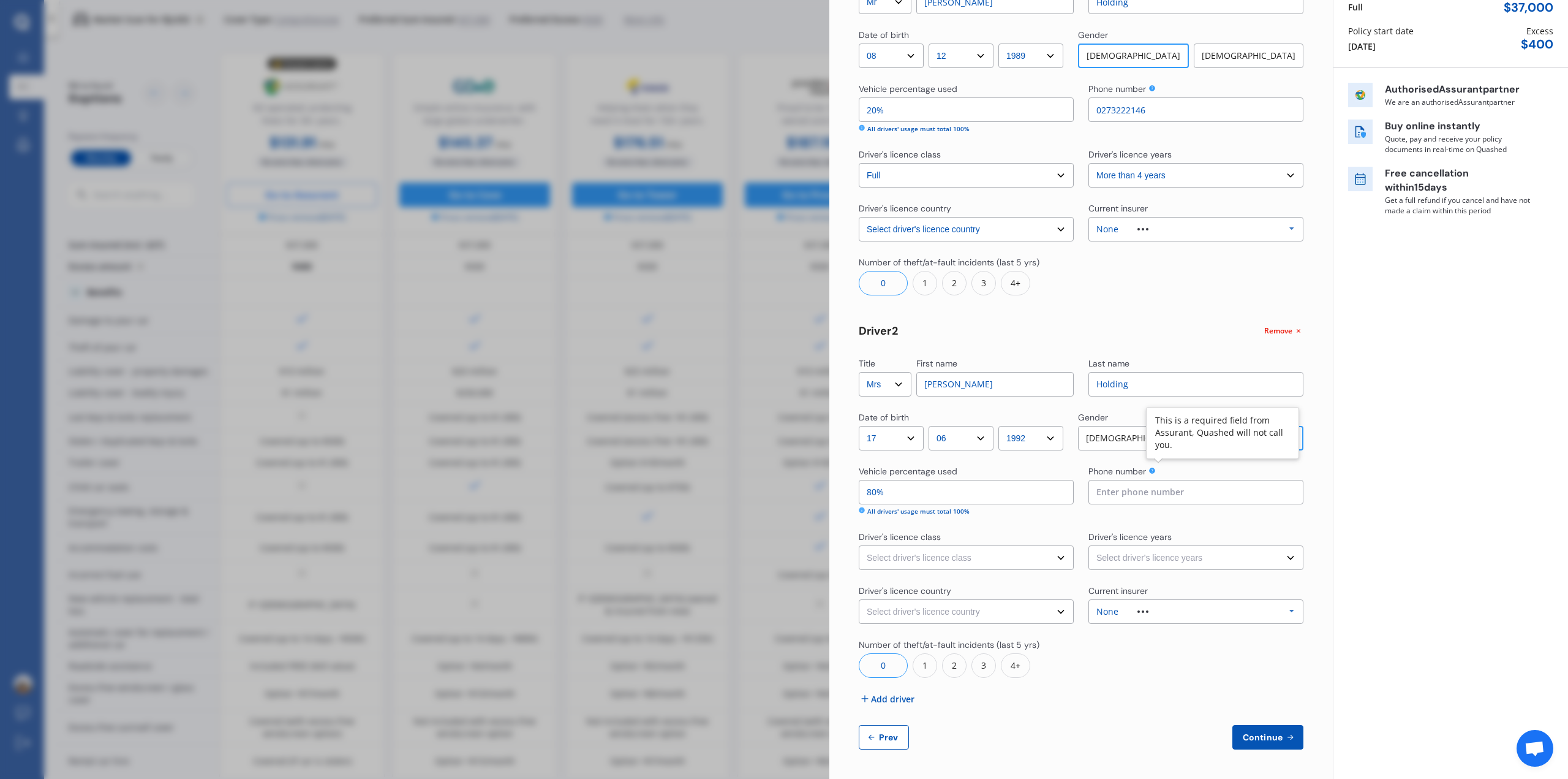
click at [1151, 490] on input at bounding box center [1196, 492] width 215 height 25
drag, startPoint x: 1165, startPoint y: 496, endPoint x: 1009, endPoint y: 482, distance: 156.6
click at [1011, 486] on div "Vehicle percentage used 80% All drivers' usage must total 100% Phone number [PH…" at bounding box center [1081, 490] width 445 height 51
type input "021958426"
click at [898, 566] on select "Select driver's licence class None Learner Restricted Full" at bounding box center [967, 557] width 215 height 25
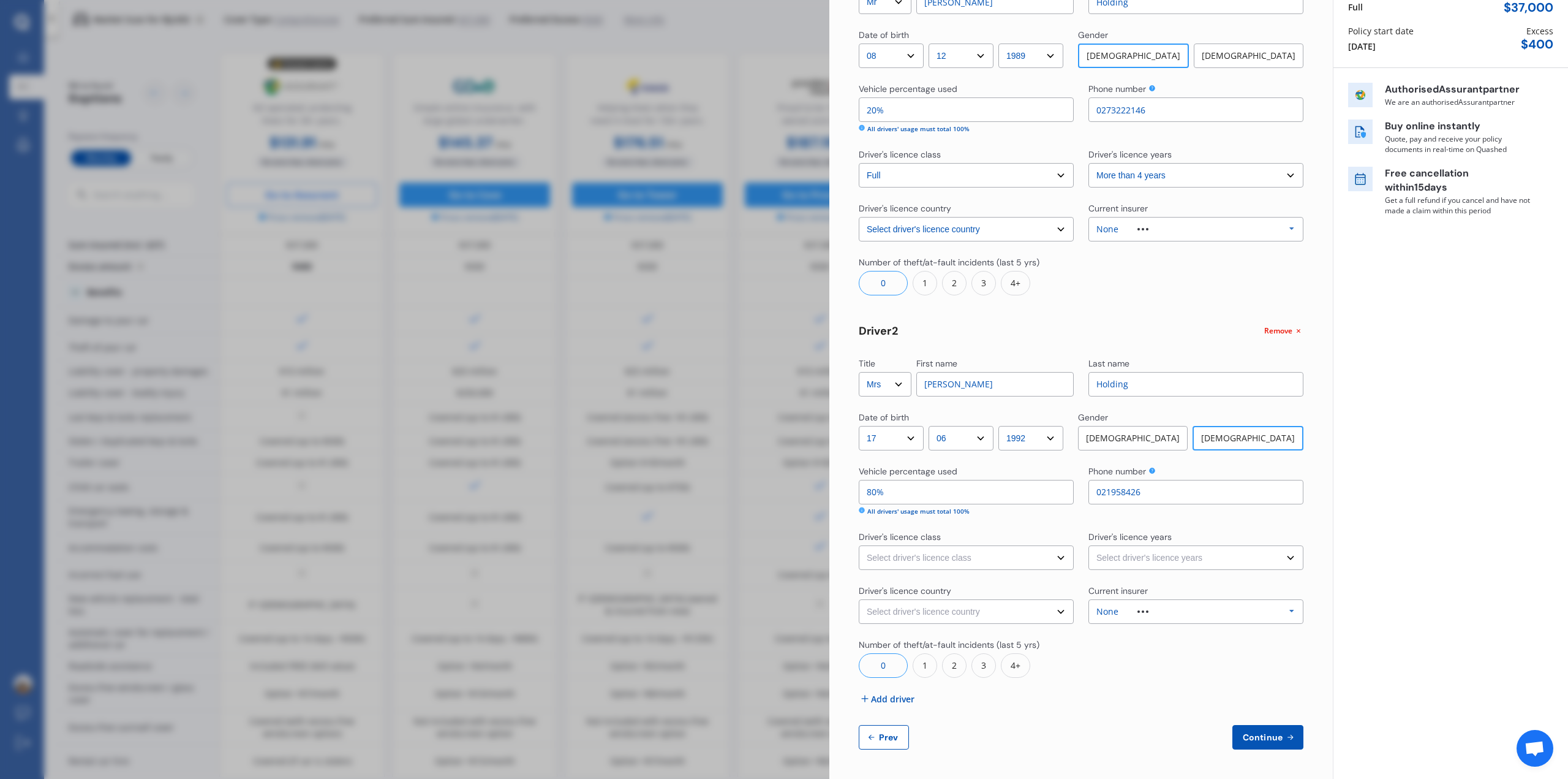
select select "full"
click at [859, 545] on select "Select driver's licence class None Learner Restricted Full" at bounding box center [967, 557] width 215 height 25
click at [1158, 555] on select "Select driver's licence years Less than 1 year 1-2 years 2-4 years More than 4 …" at bounding box center [1196, 557] width 215 height 25
select select "more than 4 years"
click at [1088, 545] on select "Select driver's licence years Less than 1 year 1-2 years 2-4 years More than 4 …" at bounding box center [1196, 557] width 215 height 25
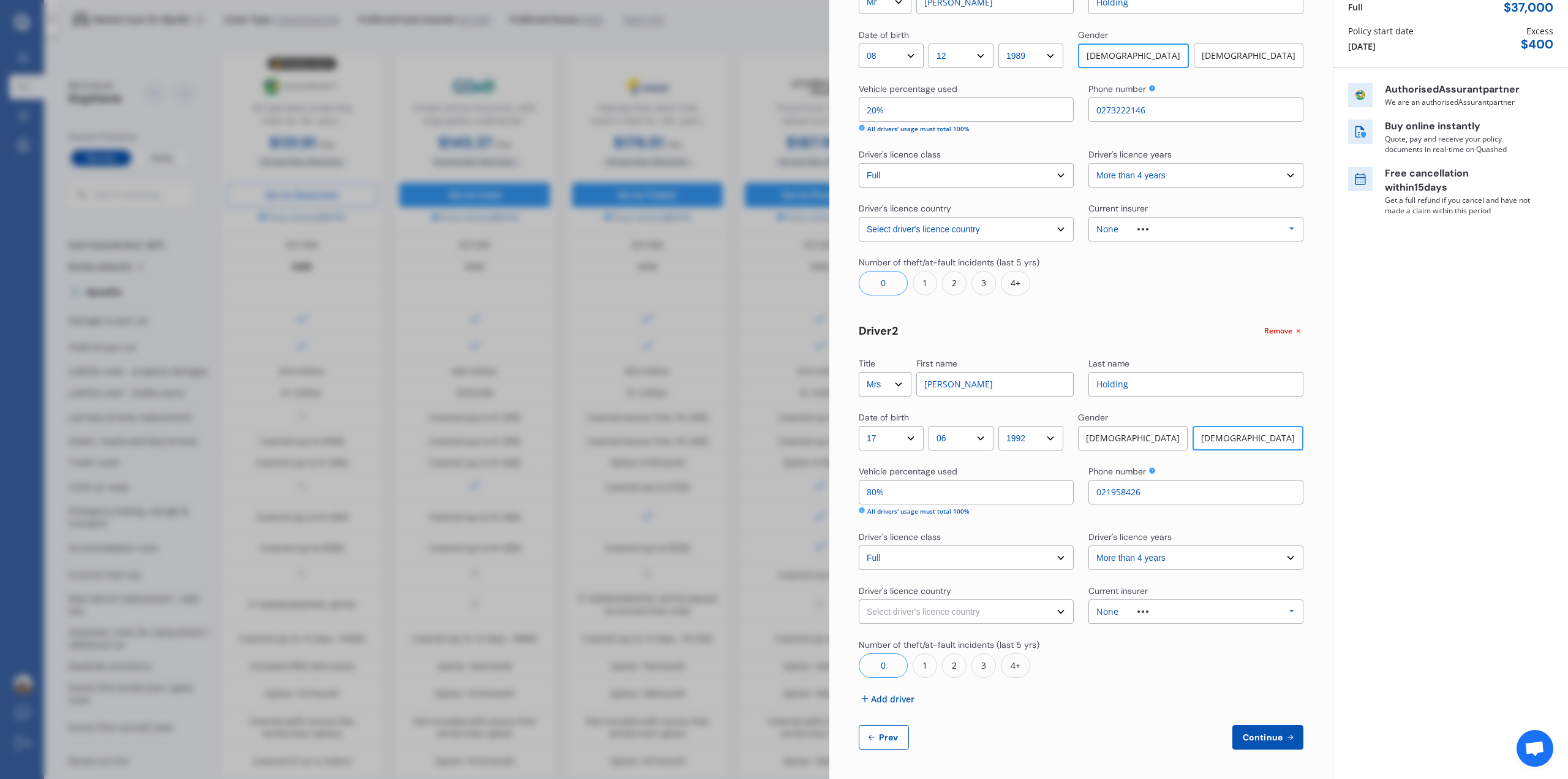
click at [1007, 606] on select "Select driver's licence country [GEOGRAPHIC_DATA] [GEOGRAPHIC_DATA] [GEOGRAPHIC…" at bounding box center [967, 612] width 215 height 25
select select "[GEOGRAPHIC_DATA]"
click at [859, 600] on select "Select driver's licence country [GEOGRAPHIC_DATA] [GEOGRAPHIC_DATA] [GEOGRAPHIC…" at bounding box center [967, 612] width 215 height 25
click at [1260, 733] on span "Continue" at bounding box center [1263, 737] width 45 height 10
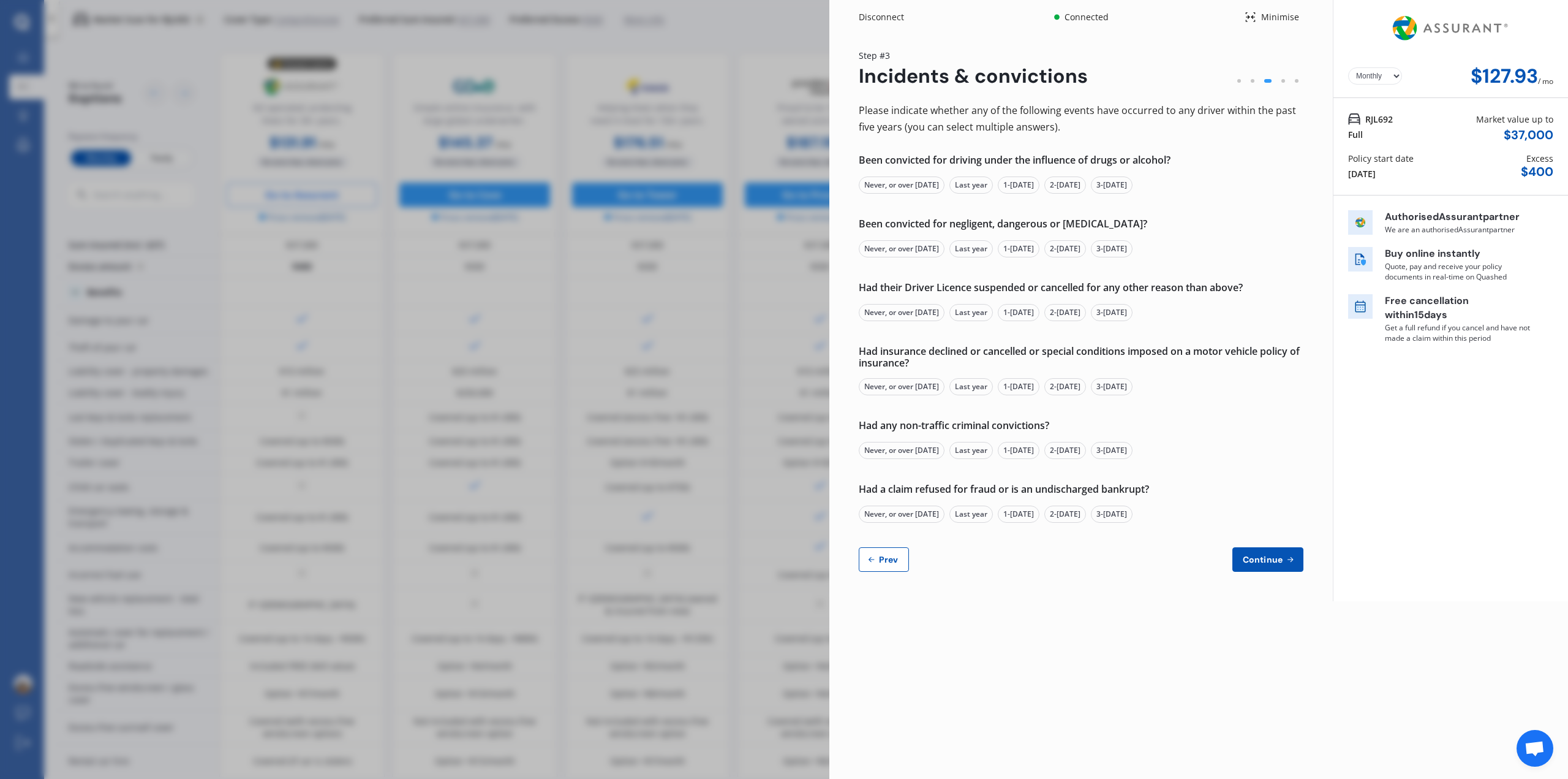
scroll to position [0, 0]
click at [1394, 78] on select "Yearly Monthly" at bounding box center [1375, 76] width 54 height 17
select select "Yearly"
click at [1348, 68] on select "Yearly Monthly" at bounding box center [1375, 76] width 54 height 17
